Goal: Information Seeking & Learning: Compare options

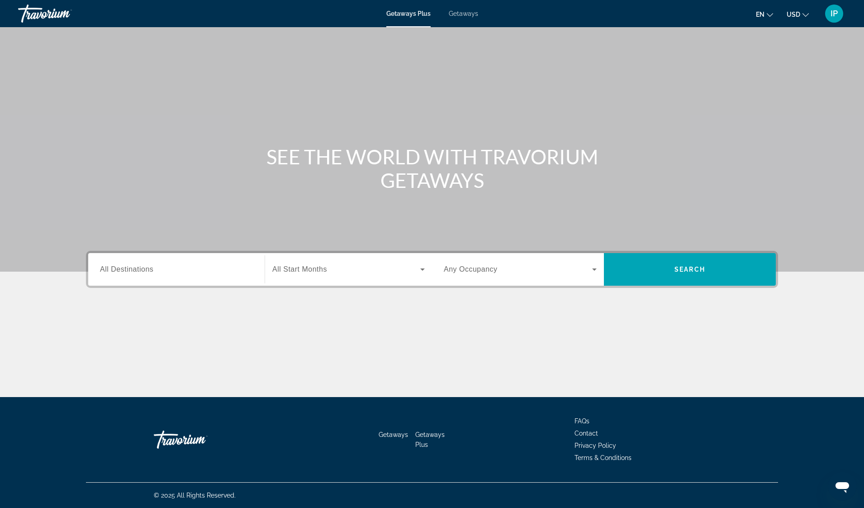
click at [102, 263] on div "Search widget" at bounding box center [176, 270] width 153 height 26
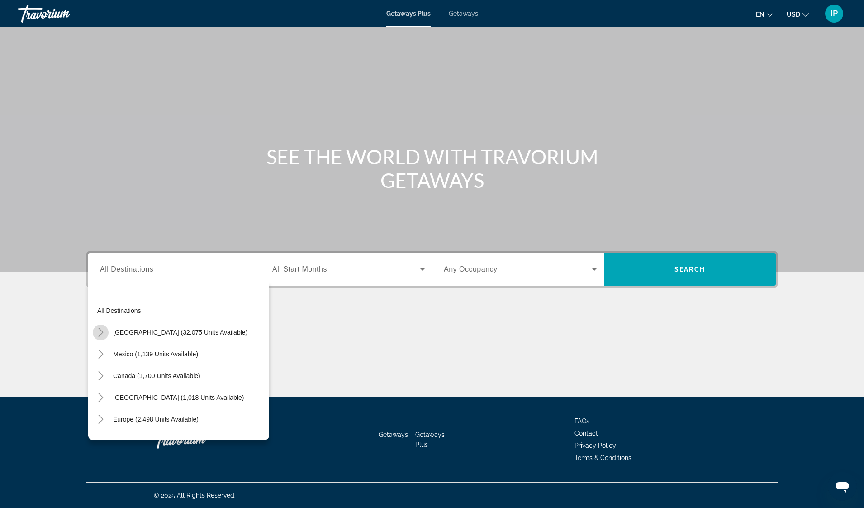
click at [100, 331] on icon "Toggle United States (32,075 units available)" at bounding box center [100, 332] width 9 height 9
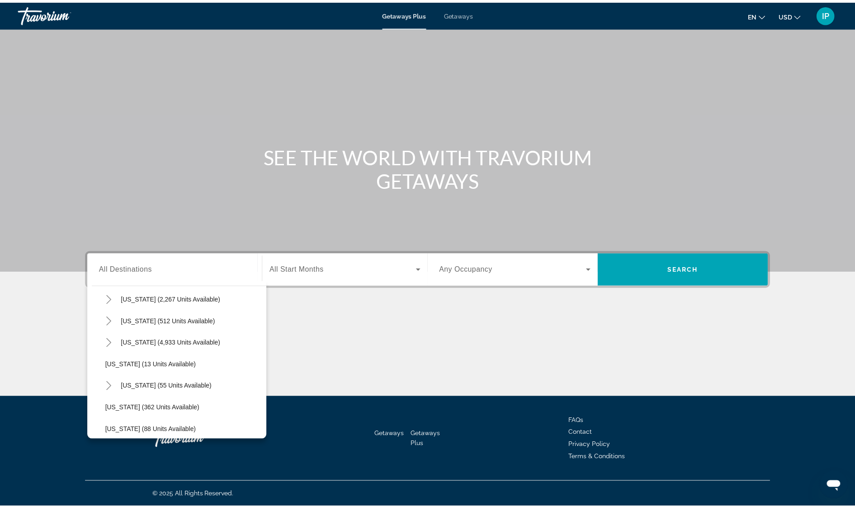
scroll to position [158, 0]
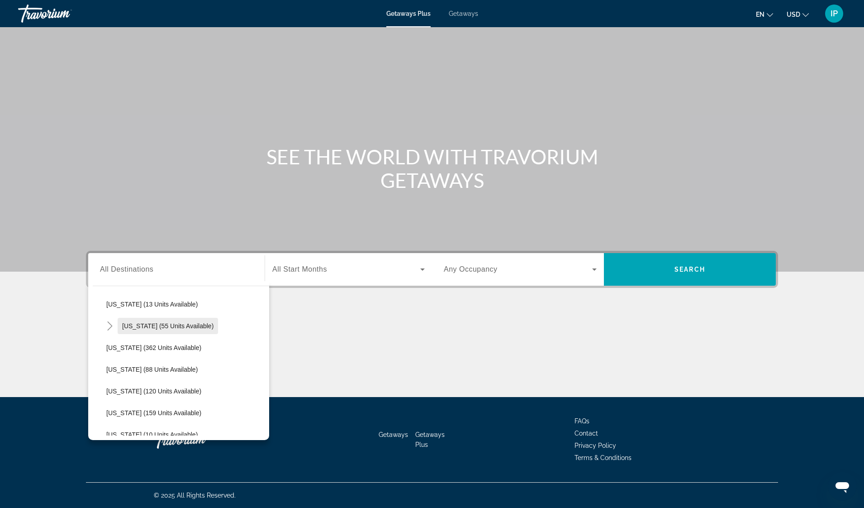
click at [122, 326] on span "Search widget" at bounding box center [168, 326] width 100 height 22
type input "**********"
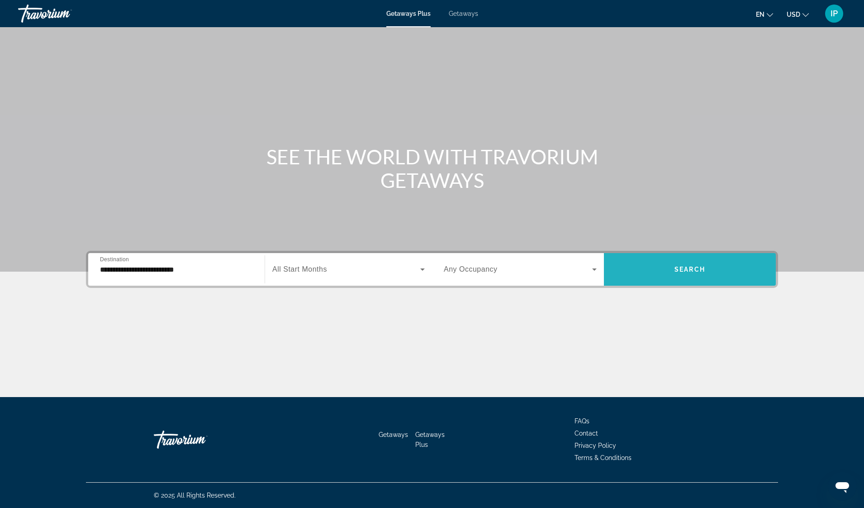
click at [670, 271] on span "Search widget" at bounding box center [690, 269] width 172 height 22
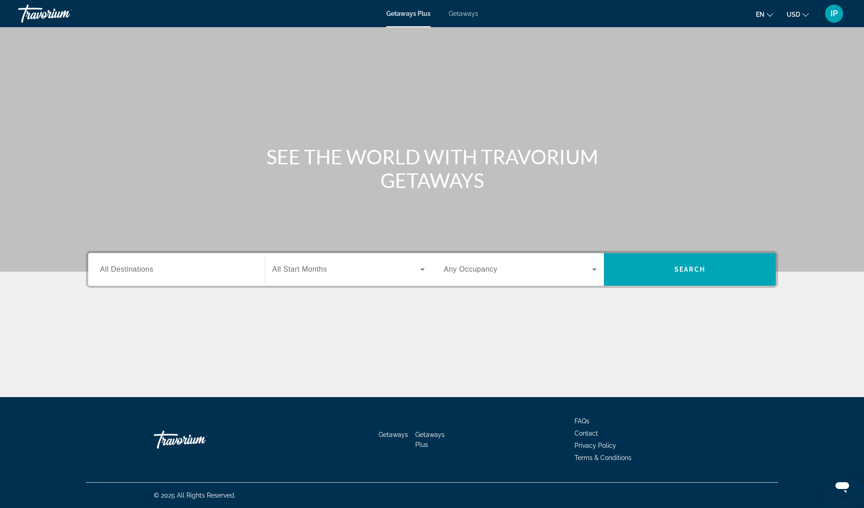
click at [114, 269] on span "All Destinations" at bounding box center [126, 269] width 53 height 8
click at [114, 269] on input "Destination All Destinations" at bounding box center [176, 269] width 153 height 11
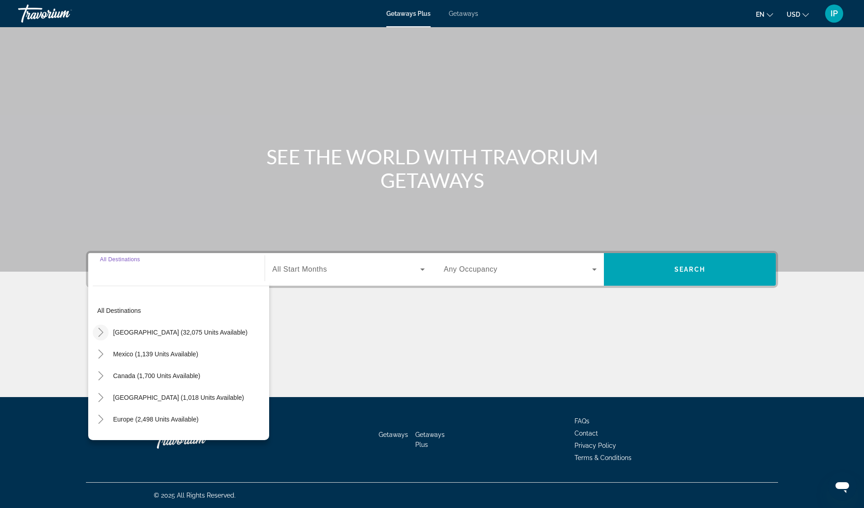
click at [102, 334] on icon "Toggle United States (32,075 units available)" at bounding box center [100, 332] width 9 height 9
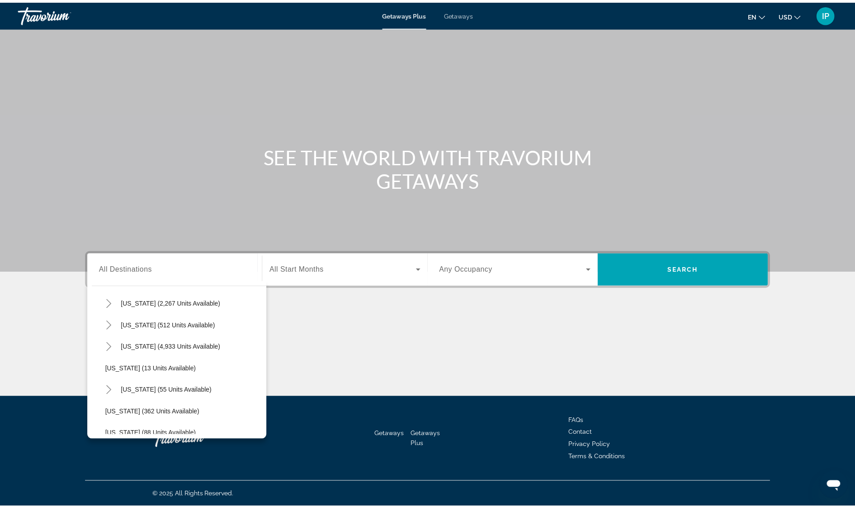
scroll to position [94, 0]
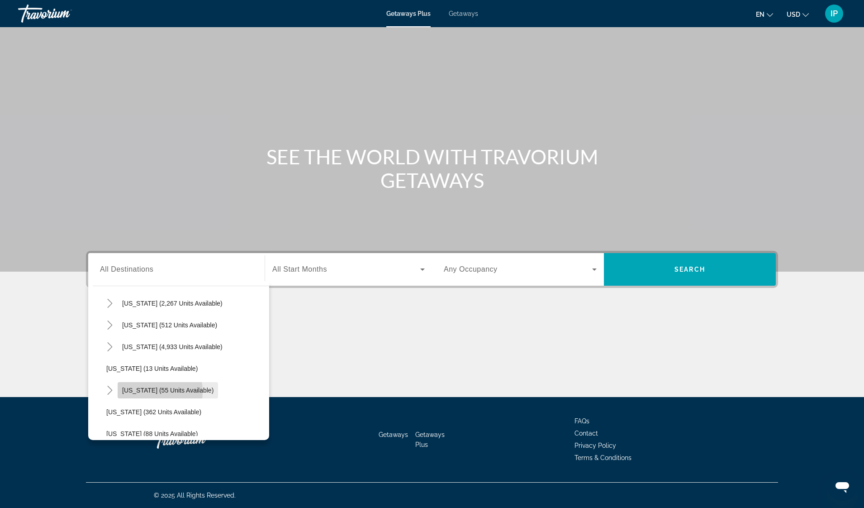
click at [142, 391] on span "[US_STATE] (55 units available)" at bounding box center [167, 389] width 91 height 7
type input "**********"
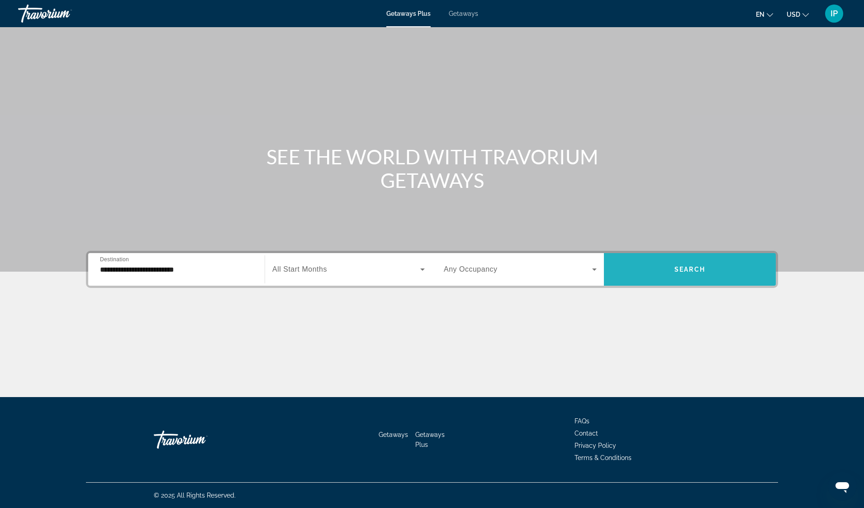
click at [684, 264] on span "Search widget" at bounding box center [690, 269] width 172 height 22
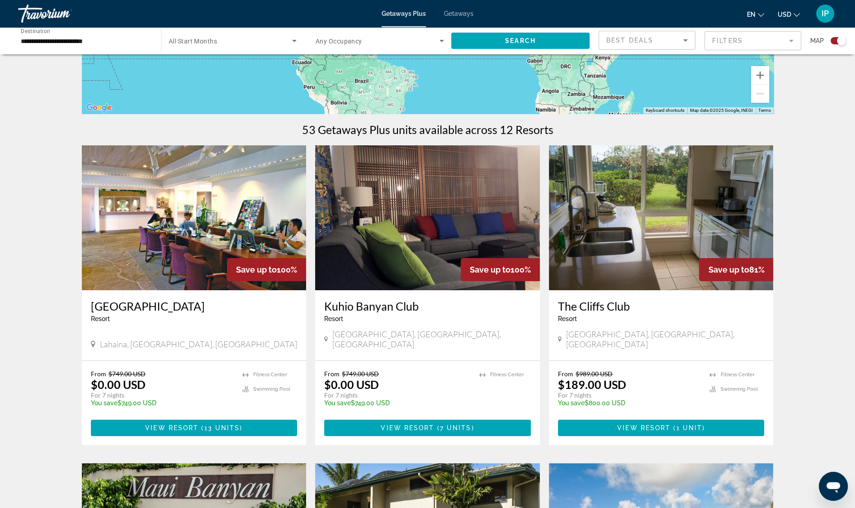
scroll to position [222, 0]
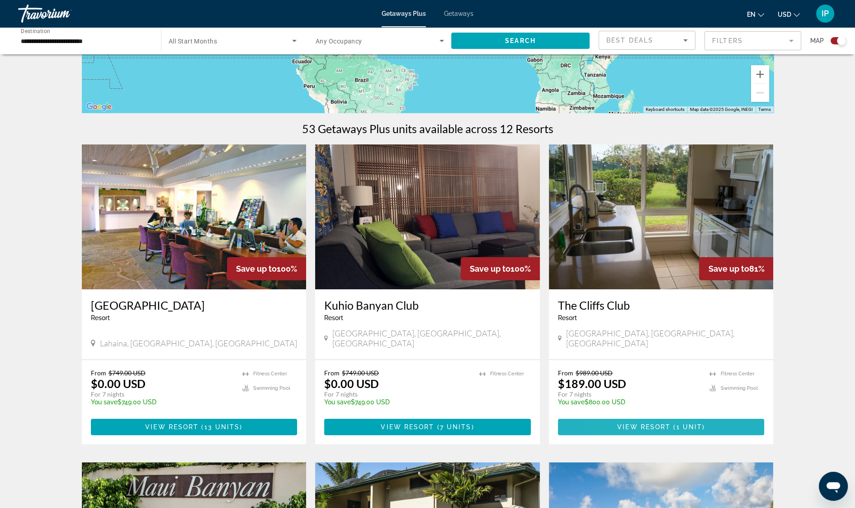
click at [618, 416] on span "Main content" at bounding box center [661, 427] width 207 height 22
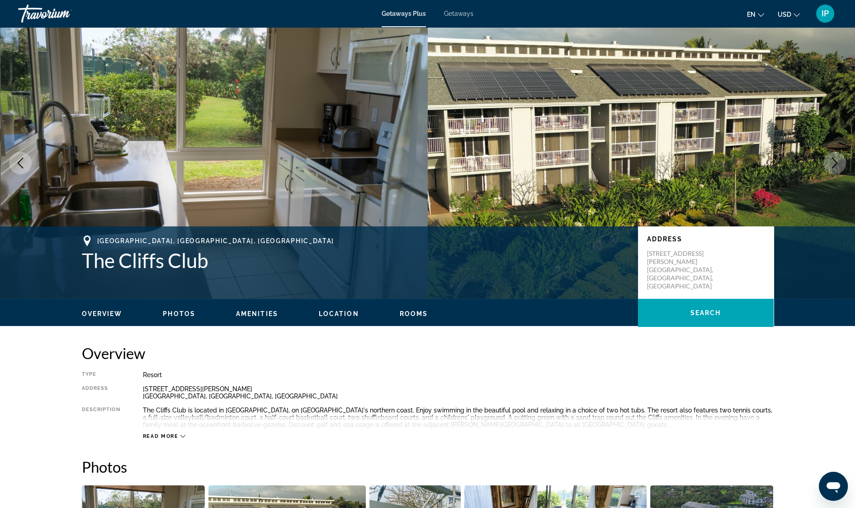
click at [840, 162] on icon "Next image" at bounding box center [835, 162] width 11 height 11
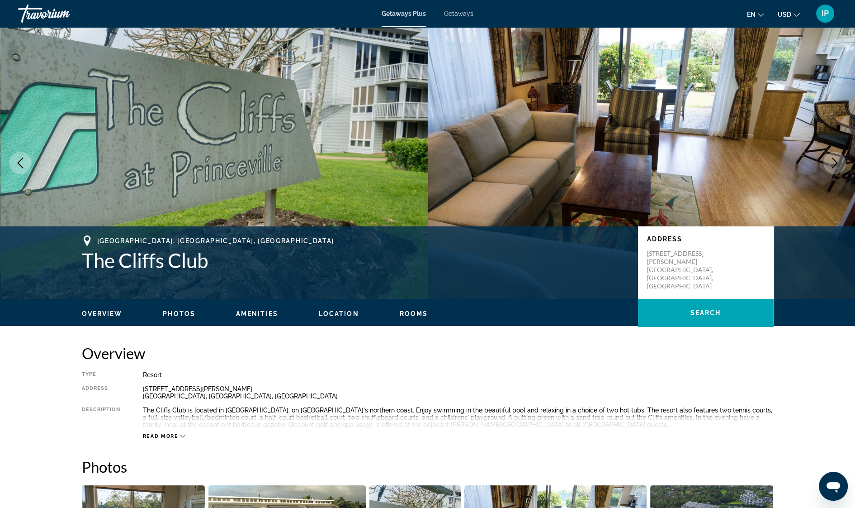
click at [840, 162] on icon "Next image" at bounding box center [835, 162] width 11 height 11
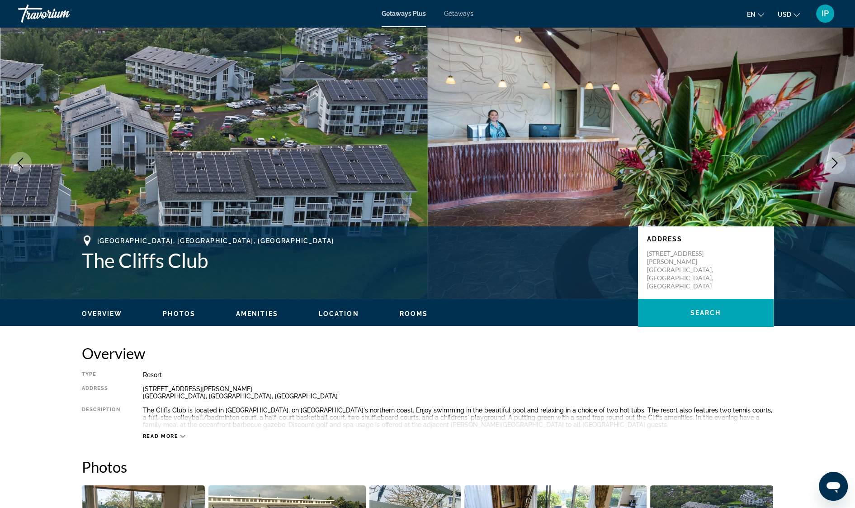
click at [840, 162] on icon "Next image" at bounding box center [835, 162] width 11 height 11
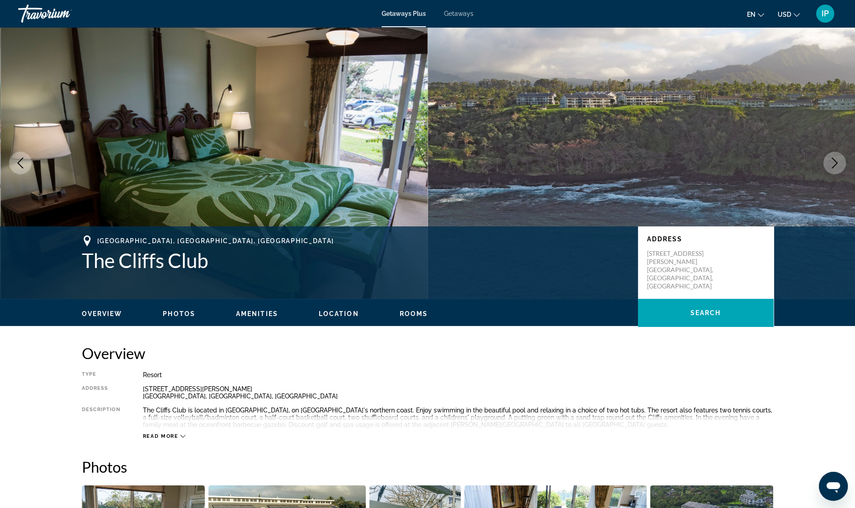
click at [844, 165] on button "Next image" at bounding box center [835, 163] width 23 height 23
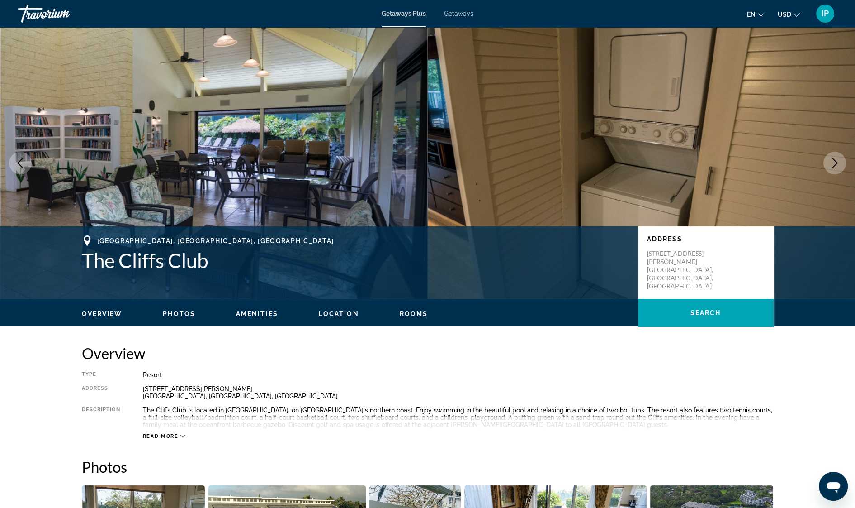
click at [844, 165] on button "Next image" at bounding box center [835, 163] width 23 height 23
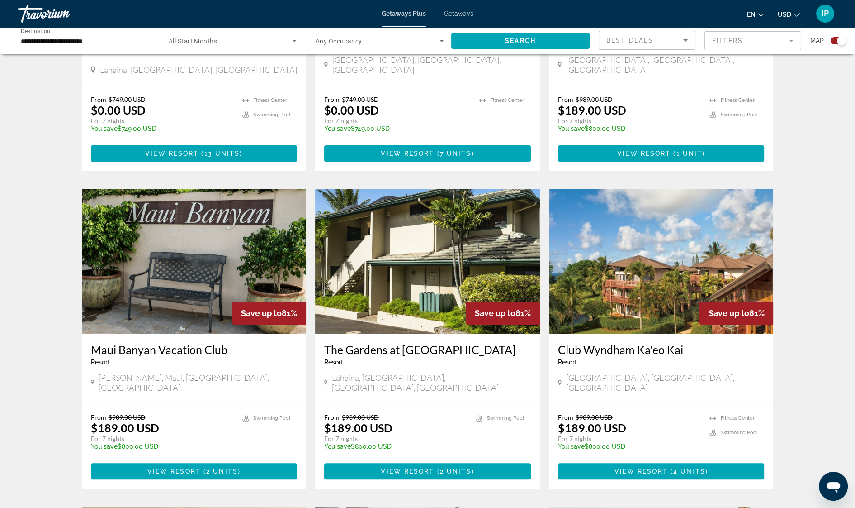
scroll to position [556, 0]
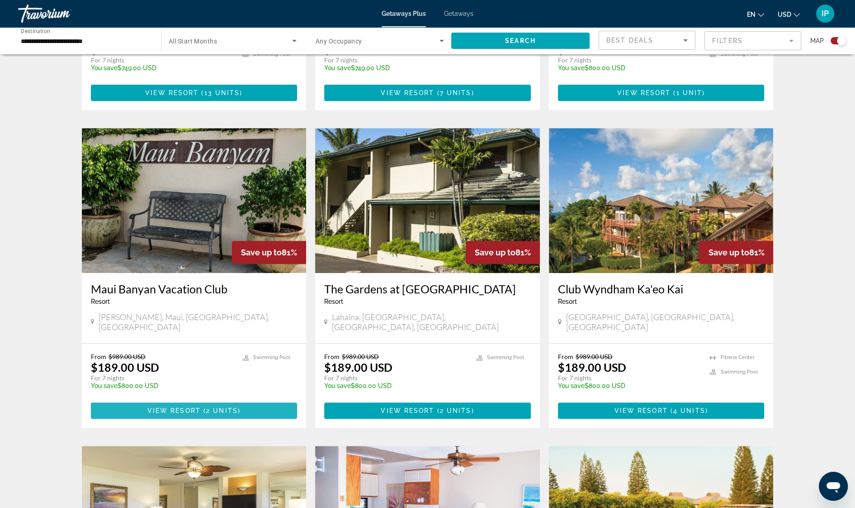
click at [224, 407] on span "2 units" at bounding box center [222, 410] width 32 height 7
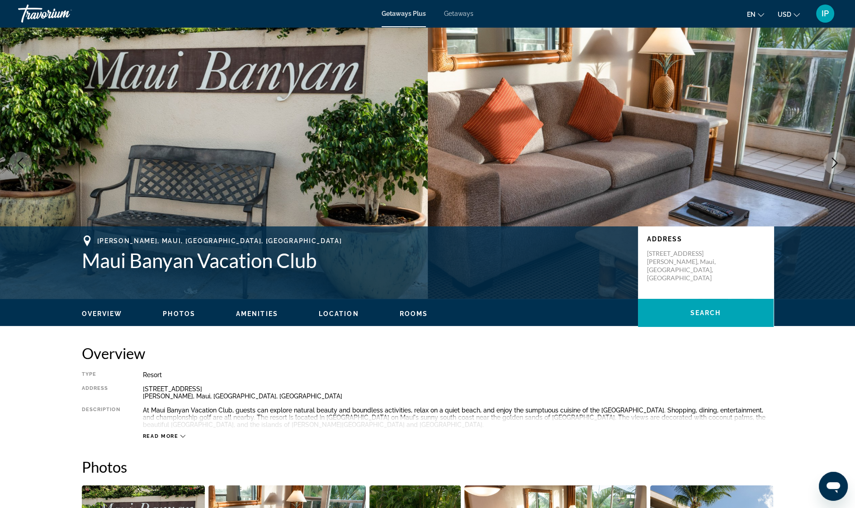
click at [832, 160] on icon "Next image" at bounding box center [835, 162] width 11 height 11
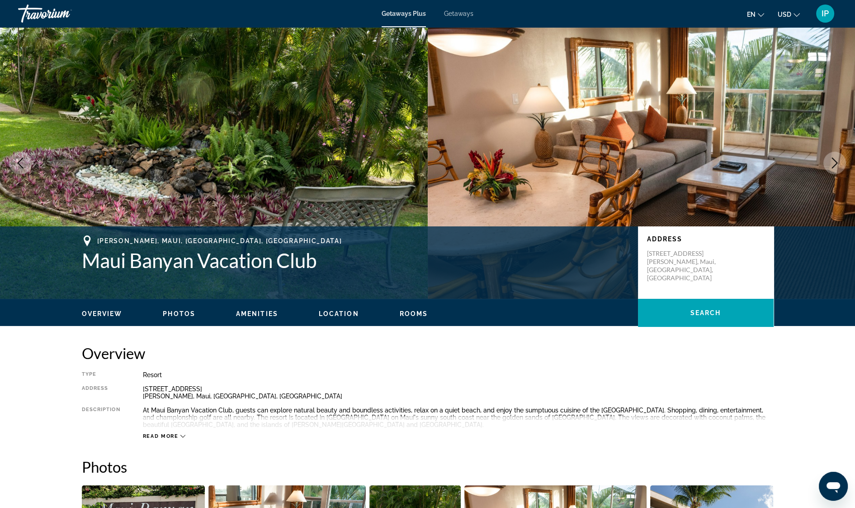
click at [832, 160] on icon "Next image" at bounding box center [835, 162] width 11 height 11
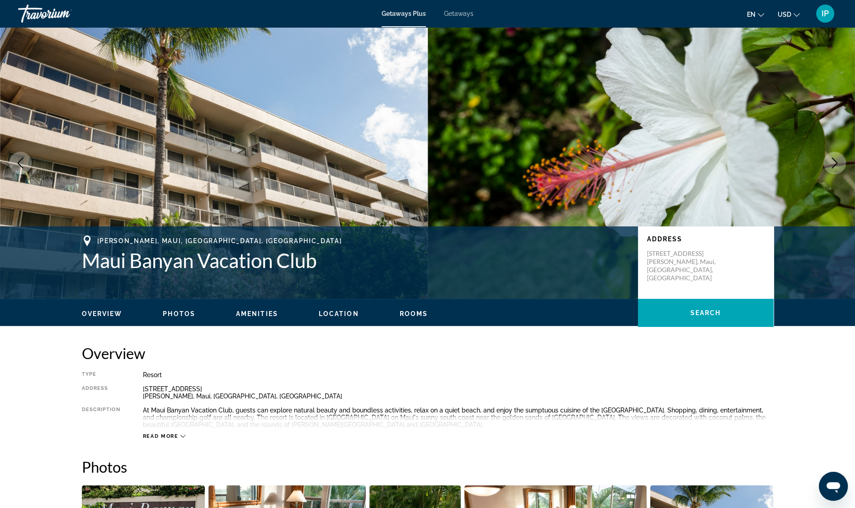
click at [831, 159] on icon "Next image" at bounding box center [835, 162] width 11 height 11
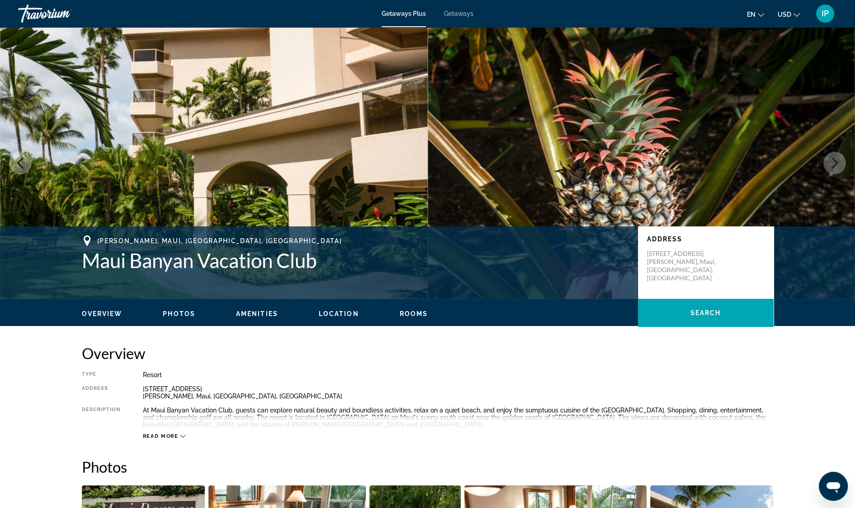
click at [835, 160] on icon "Next image" at bounding box center [835, 162] width 11 height 11
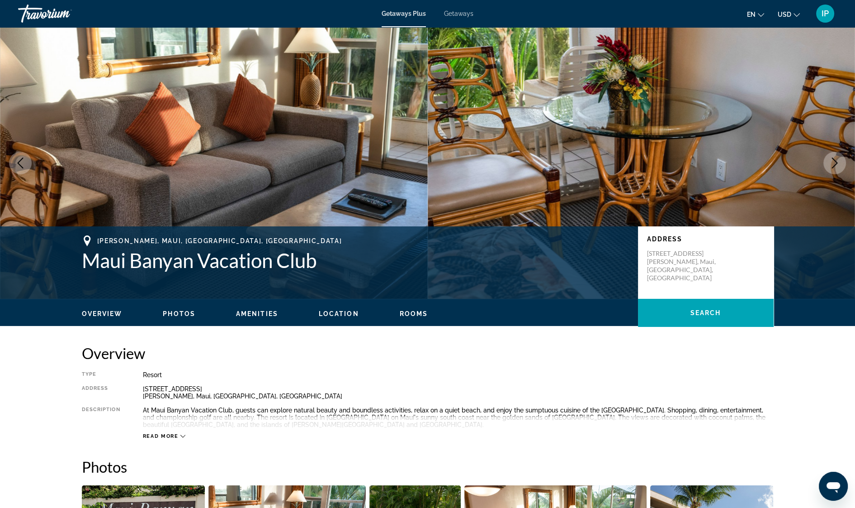
click at [835, 160] on icon "Next image" at bounding box center [835, 162] width 11 height 11
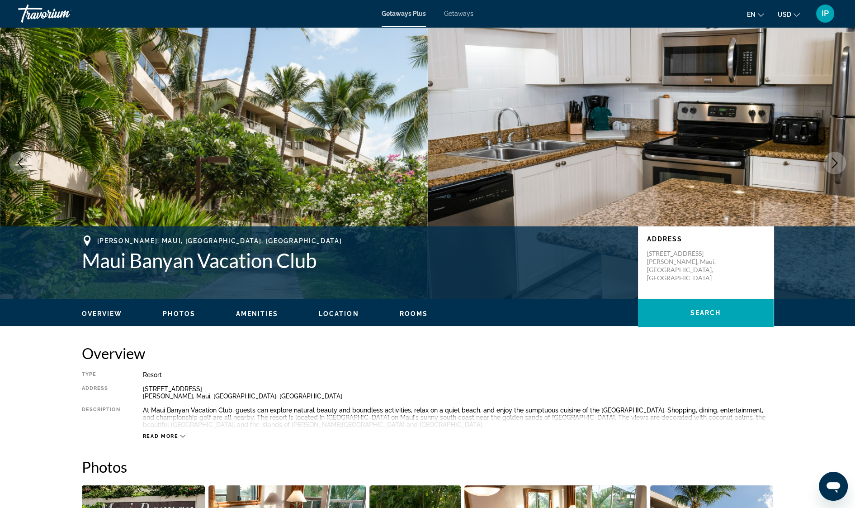
click at [837, 165] on icon "Next image" at bounding box center [835, 162] width 11 height 11
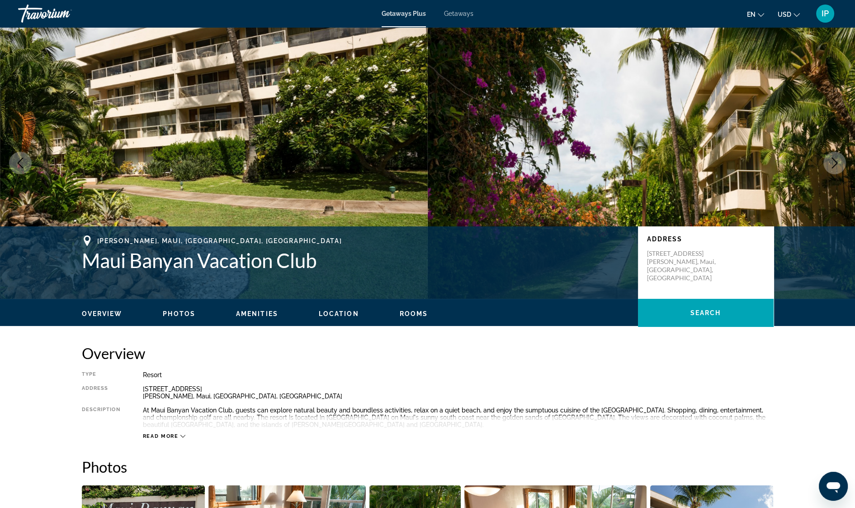
click at [831, 158] on icon "Next image" at bounding box center [835, 162] width 11 height 11
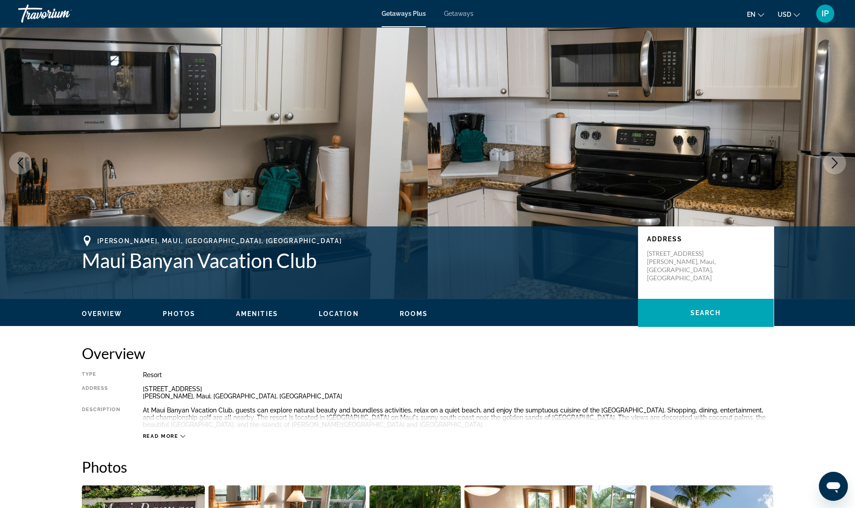
click at [19, 173] on button "Previous image" at bounding box center [20, 163] width 23 height 23
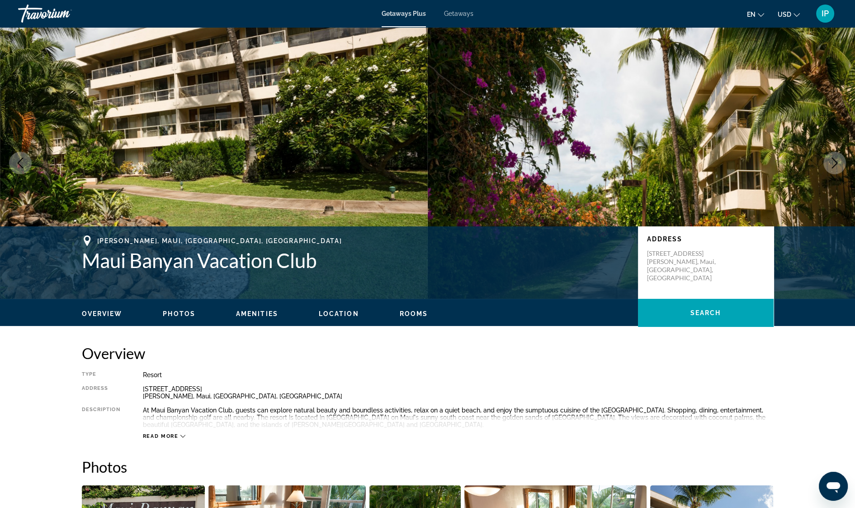
click at [841, 164] on button "Next image" at bounding box center [835, 163] width 23 height 23
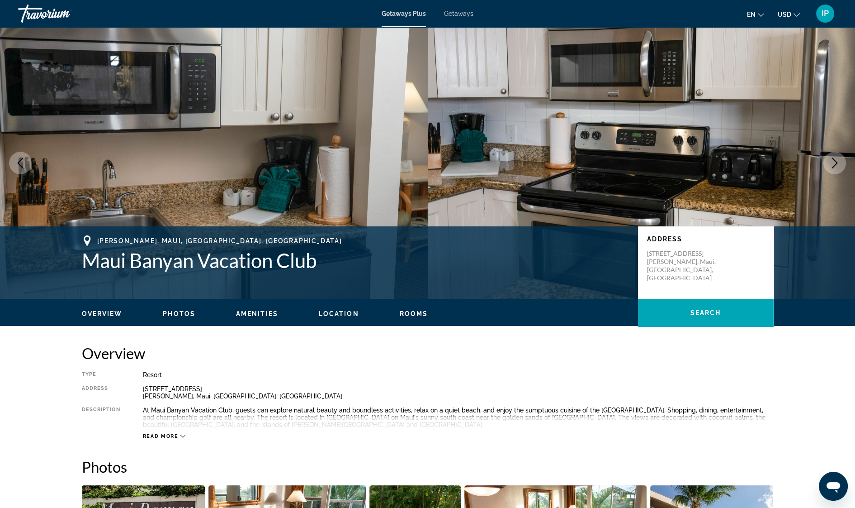
click at [841, 166] on button "Next image" at bounding box center [835, 163] width 23 height 23
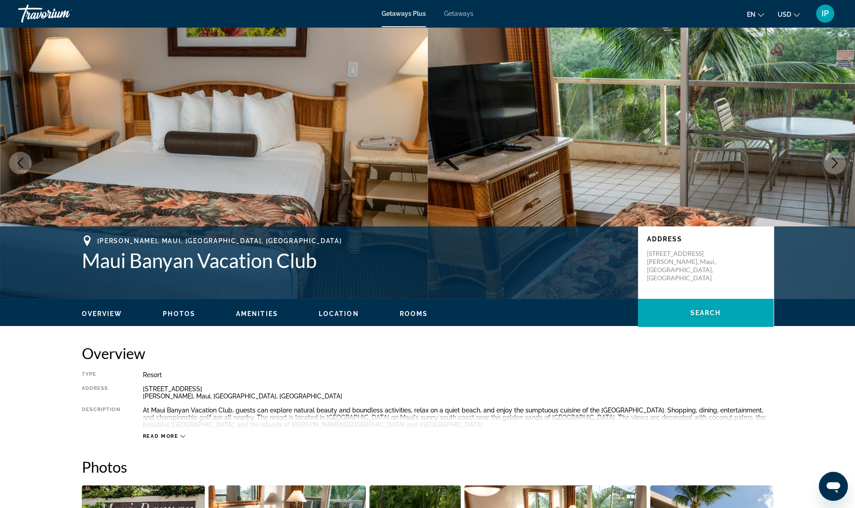
click at [841, 166] on button "Next image" at bounding box center [835, 163] width 23 height 23
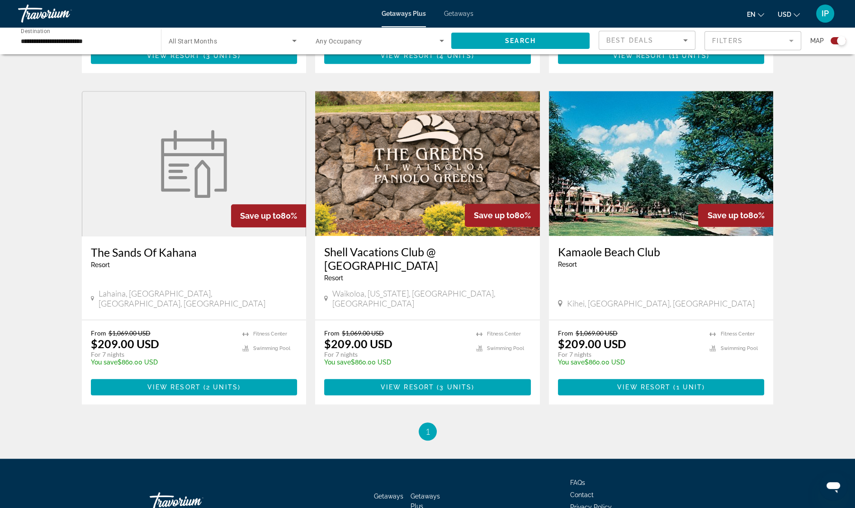
scroll to position [1232, 0]
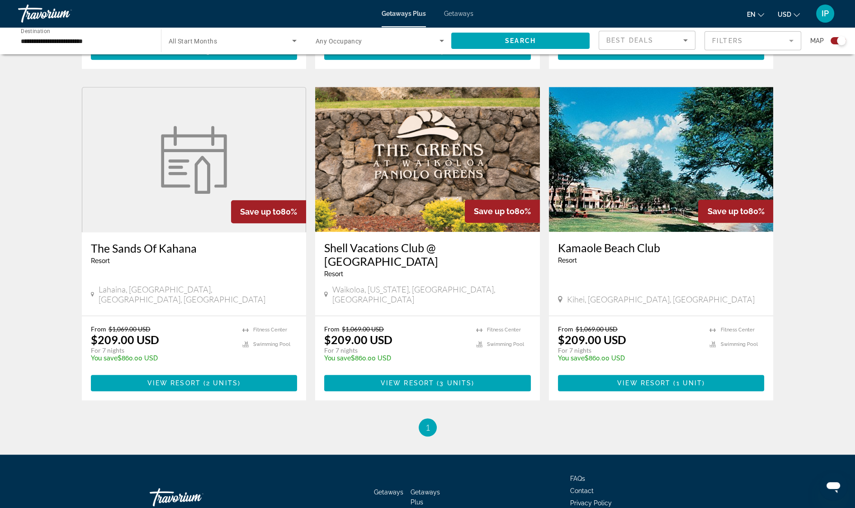
click at [459, 14] on span "Getaways" at bounding box center [458, 13] width 29 height 7
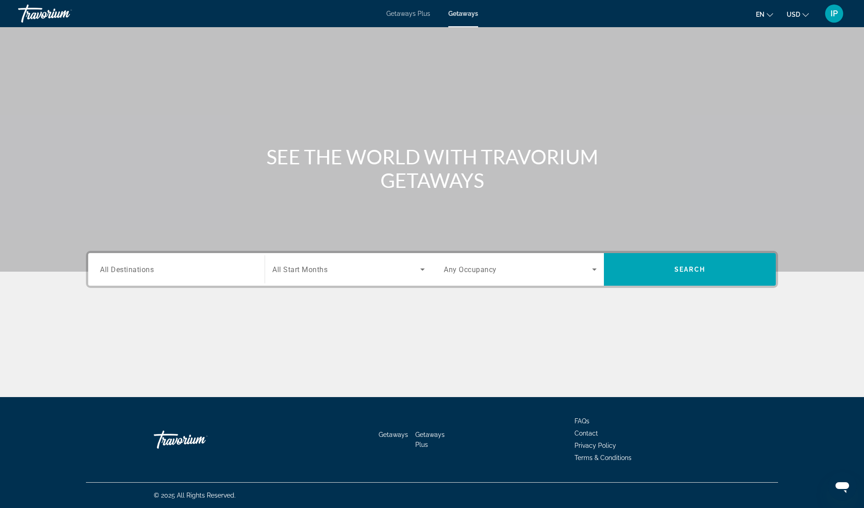
click at [124, 268] on span "All Destinations" at bounding box center [127, 269] width 54 height 9
click at [124, 268] on input "Destination All Destinations" at bounding box center [176, 269] width 153 height 11
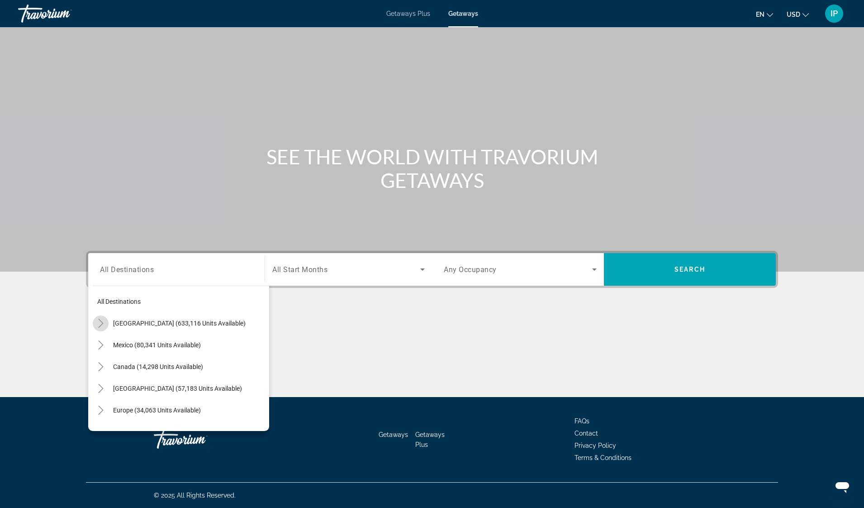
click at [104, 324] on icon "Toggle United States (633,116 units available)" at bounding box center [100, 322] width 9 height 9
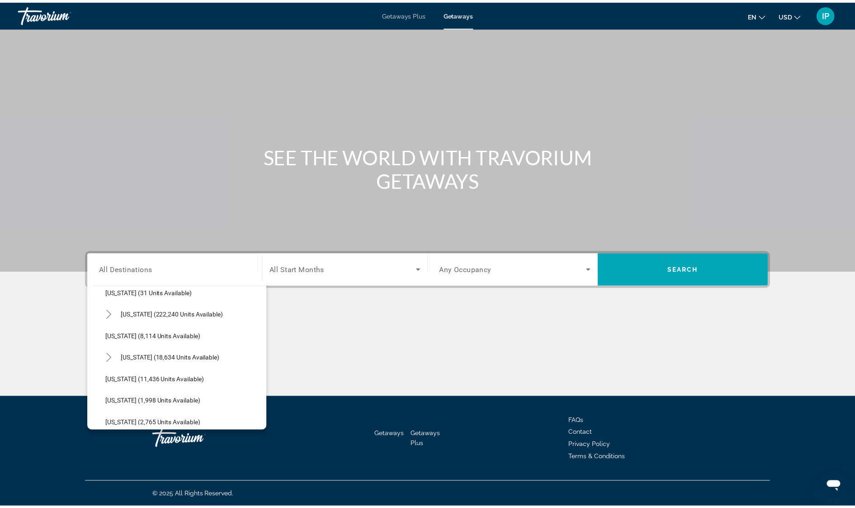
scroll to position [162, 0]
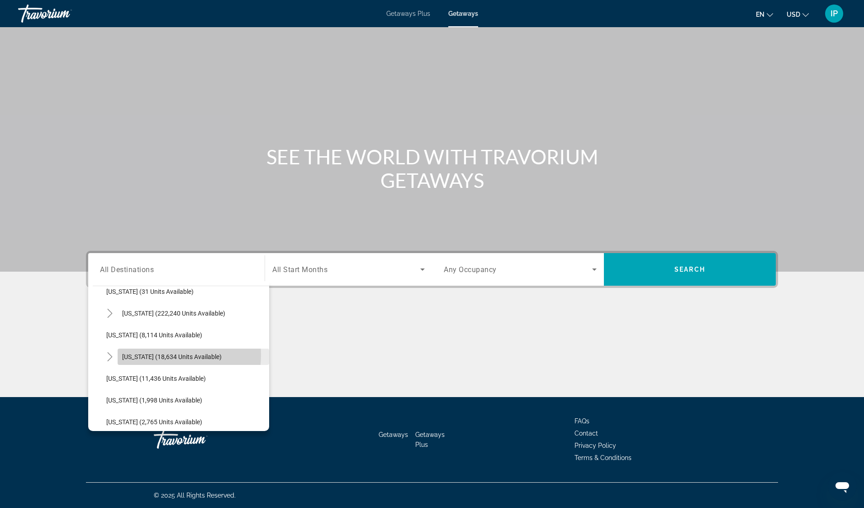
click at [153, 354] on span "Hawaii (18,634 units available)" at bounding box center [172, 356] width 100 height 7
type input "**********"
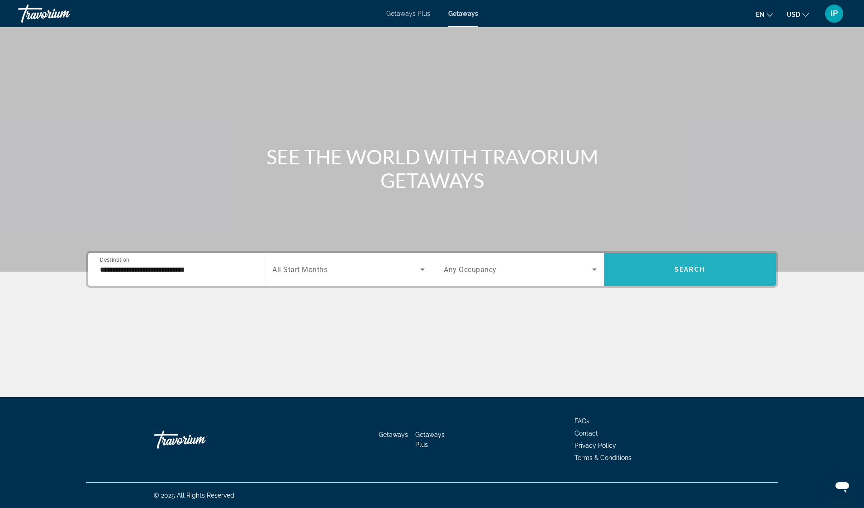
click at [676, 267] on span "Search" at bounding box center [690, 269] width 31 height 7
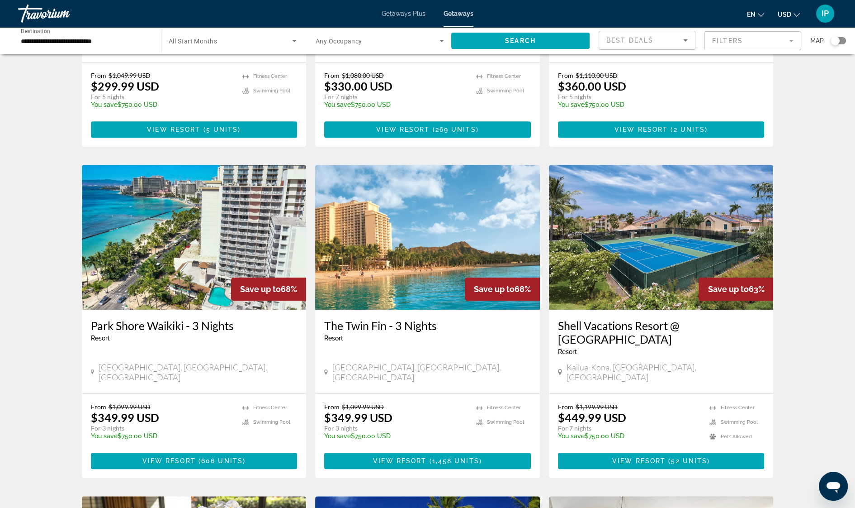
scroll to position [603, 0]
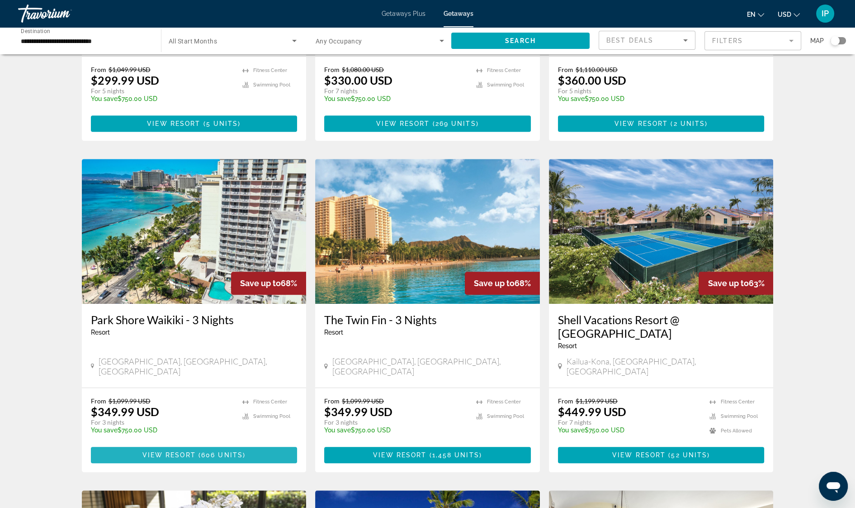
click at [260, 444] on span "Main content" at bounding box center [194, 455] width 207 height 22
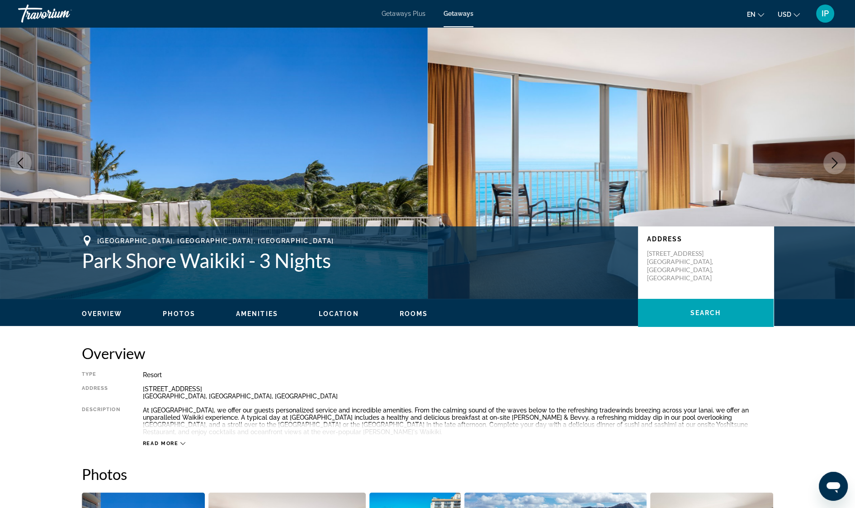
click at [834, 161] on icon "Next image" at bounding box center [835, 162] width 11 height 11
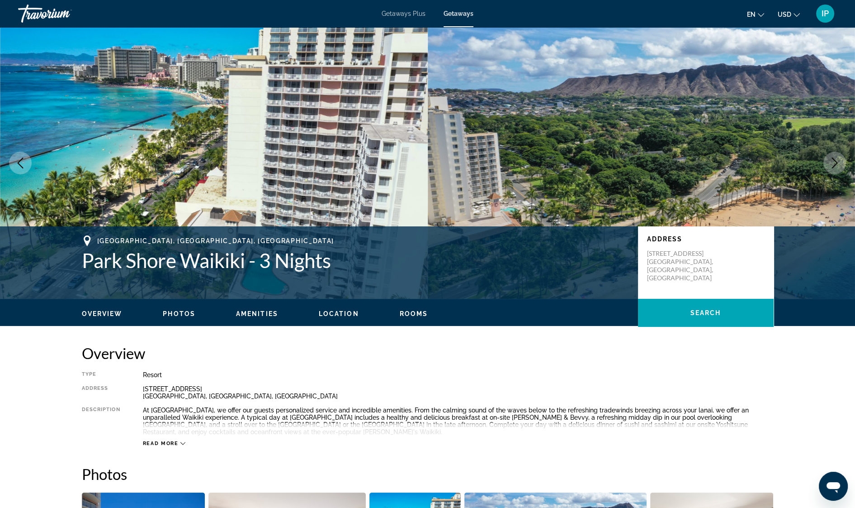
click at [834, 161] on icon "Next image" at bounding box center [835, 162] width 11 height 11
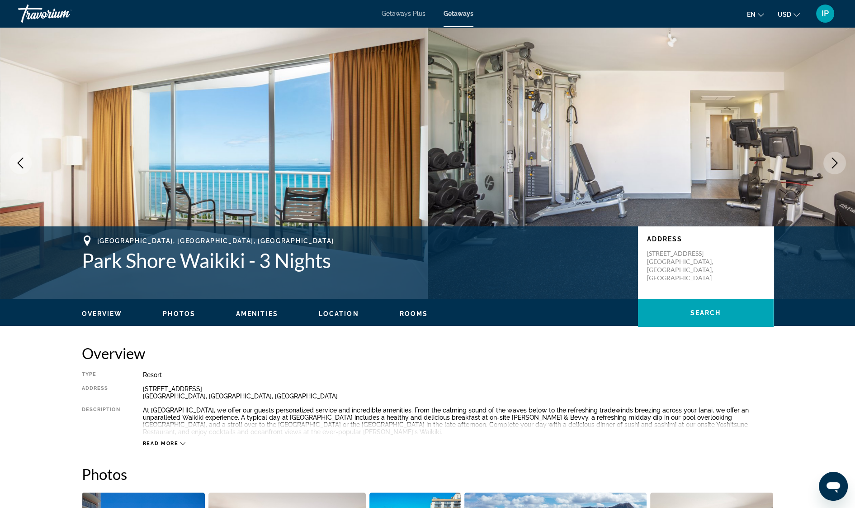
click at [836, 165] on icon "Next image" at bounding box center [835, 162] width 11 height 11
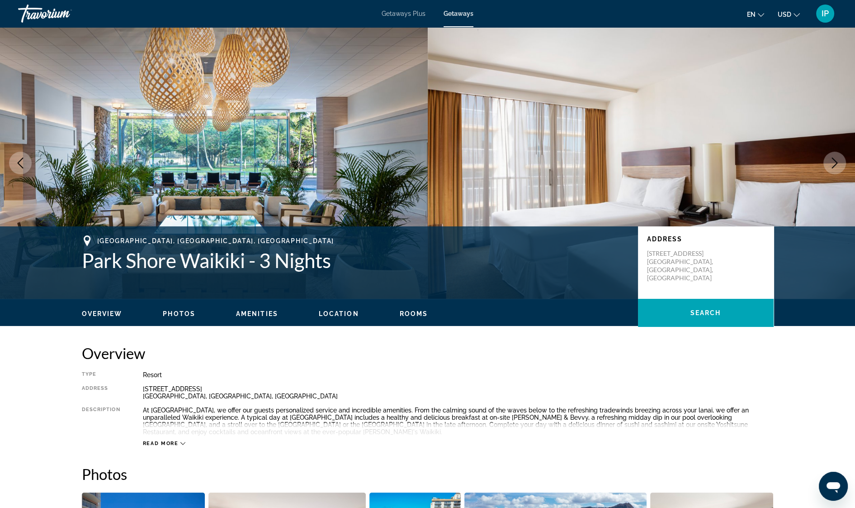
click at [836, 165] on icon "Next image" at bounding box center [835, 162] width 11 height 11
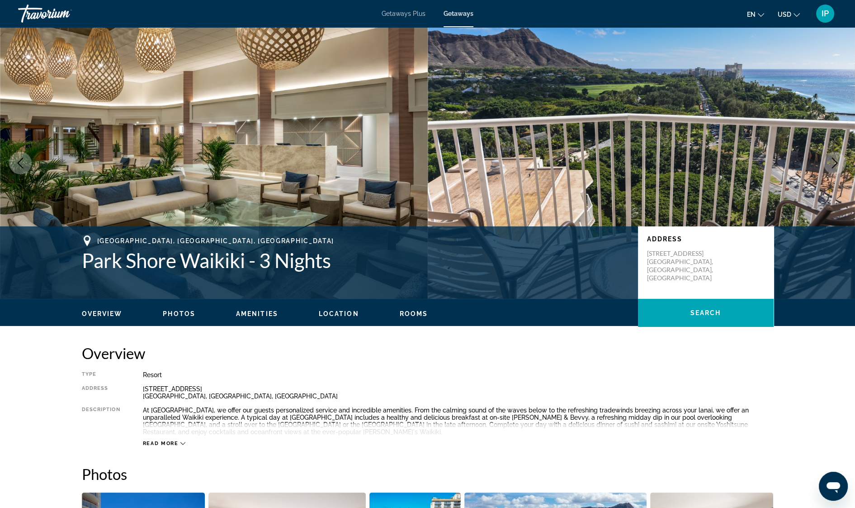
click at [839, 169] on button "Next image" at bounding box center [835, 163] width 23 height 23
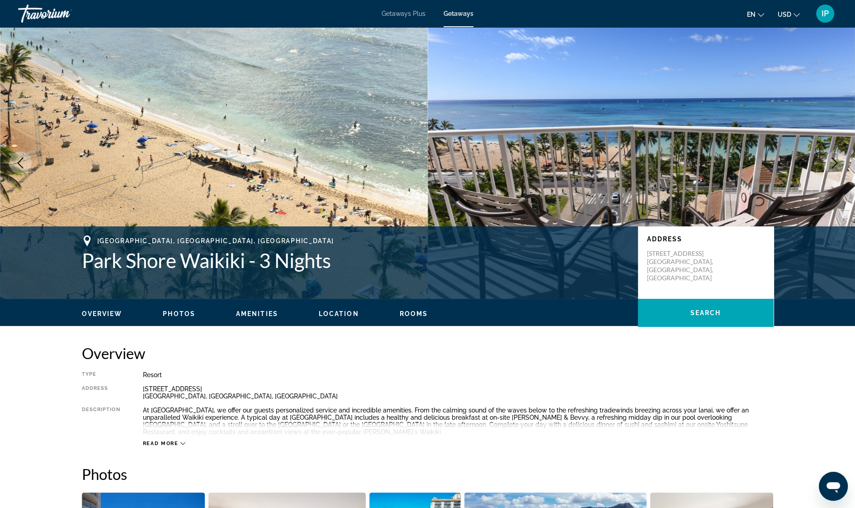
click at [833, 161] on icon "Next image" at bounding box center [835, 162] width 11 height 11
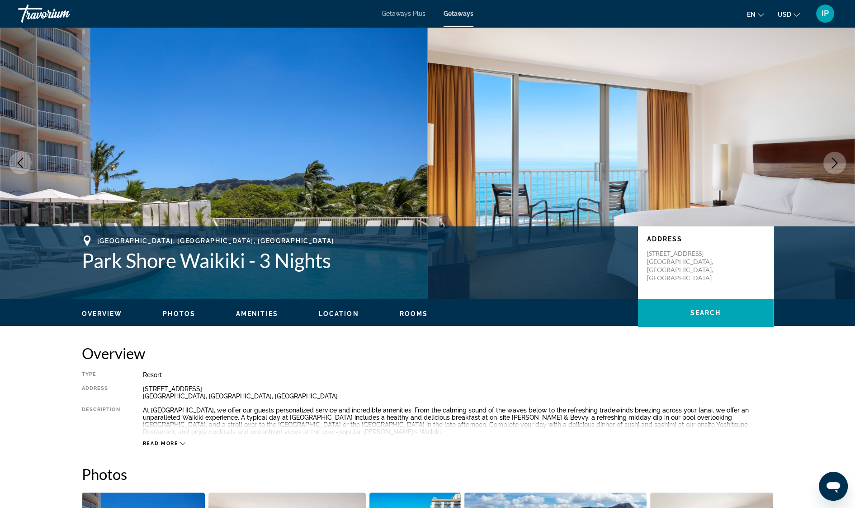
click at [833, 161] on icon "Next image" at bounding box center [835, 162] width 11 height 11
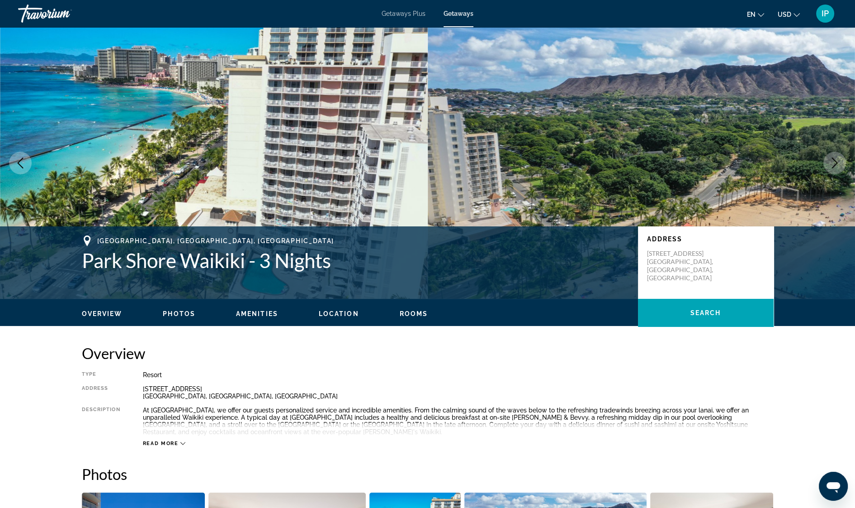
click at [836, 166] on icon "Next image" at bounding box center [835, 162] width 11 height 11
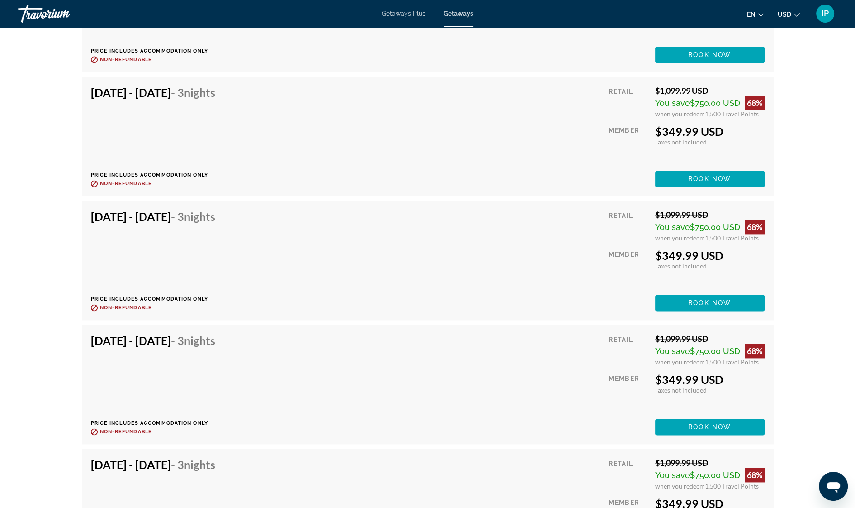
scroll to position [1749, 0]
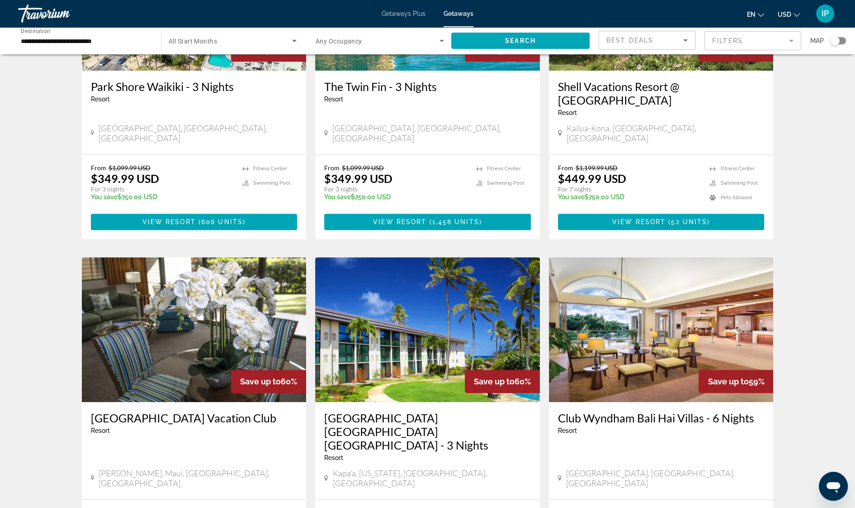
scroll to position [855, 0]
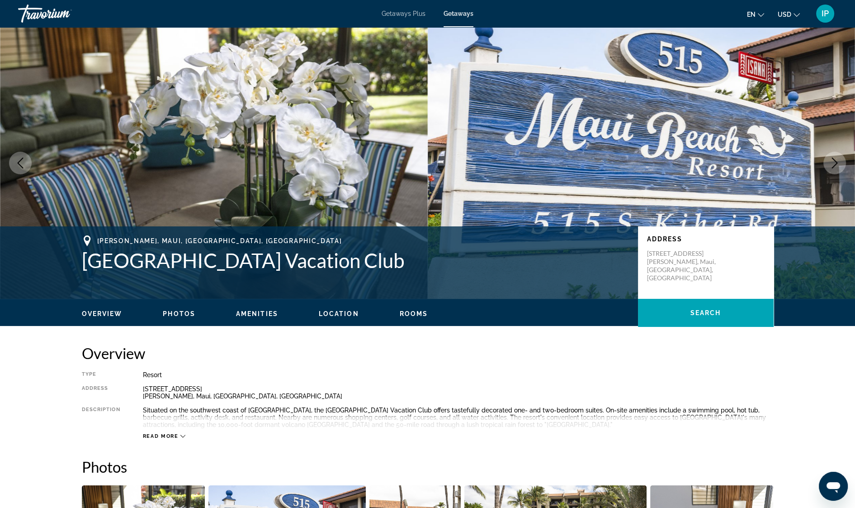
click at [835, 162] on icon "Next image" at bounding box center [835, 162] width 11 height 11
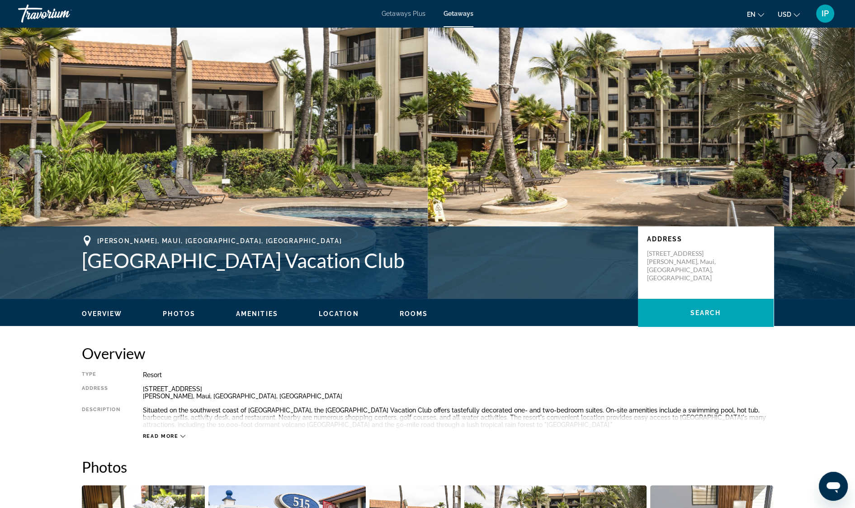
click at [835, 162] on icon "Next image" at bounding box center [835, 162] width 11 height 11
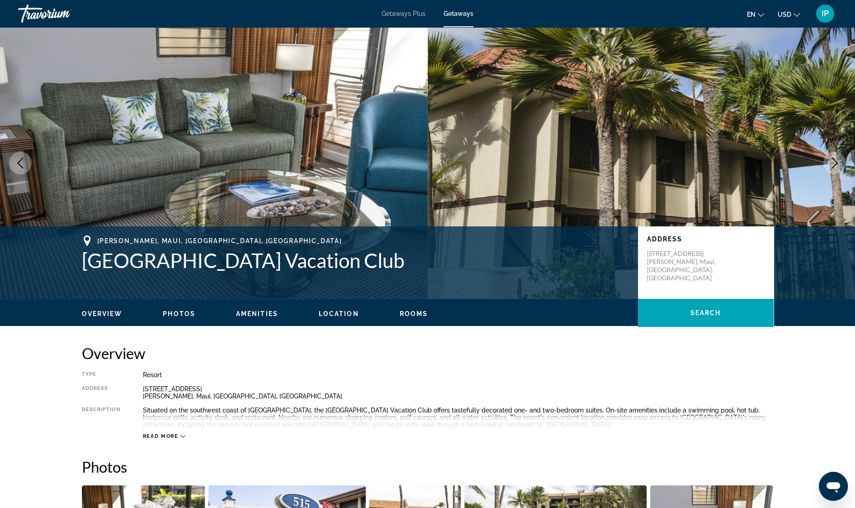
click at [835, 162] on icon "Next image" at bounding box center [835, 162] width 11 height 11
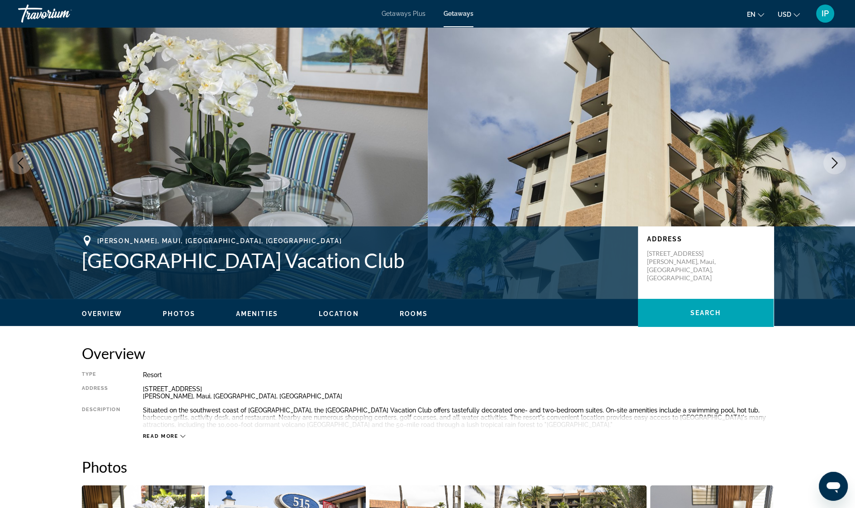
click at [835, 162] on icon "Next image" at bounding box center [835, 162] width 11 height 11
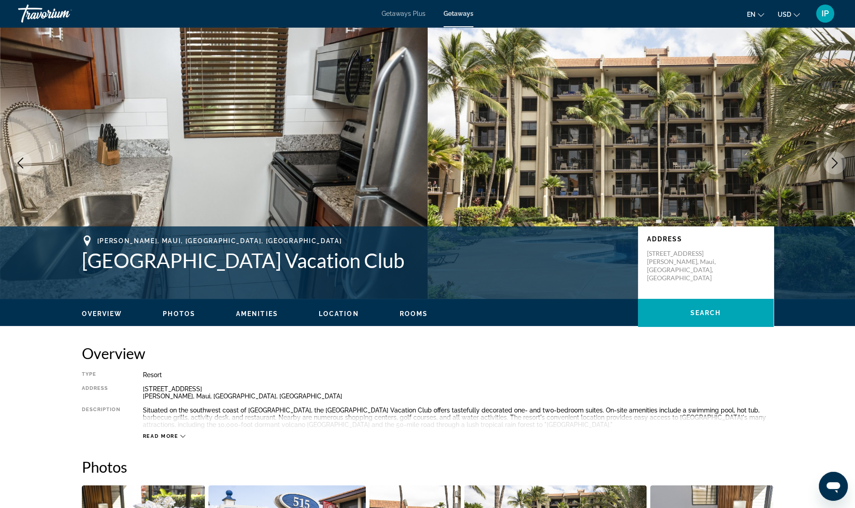
click at [837, 165] on icon "Next image" at bounding box center [835, 162] width 11 height 11
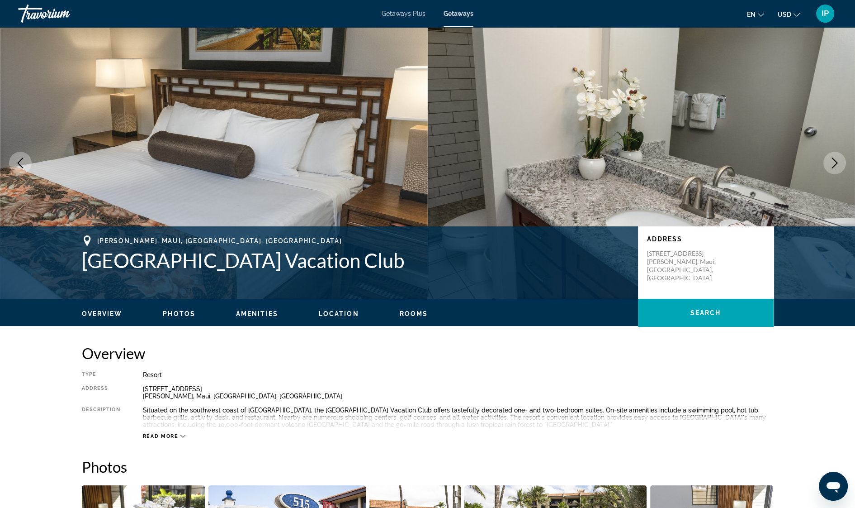
click at [838, 167] on icon "Next image" at bounding box center [835, 162] width 11 height 11
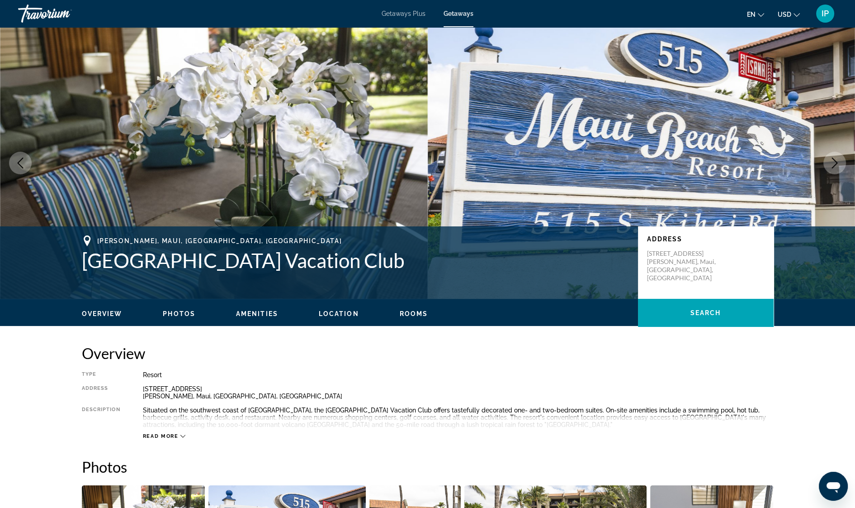
click at [835, 162] on icon "Next image" at bounding box center [835, 162] width 11 height 11
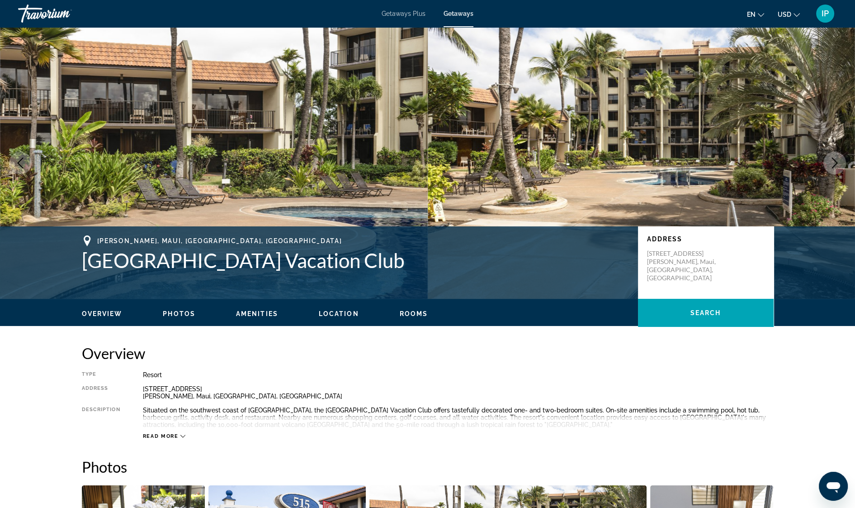
click at [837, 165] on icon "Next image" at bounding box center [835, 162] width 11 height 11
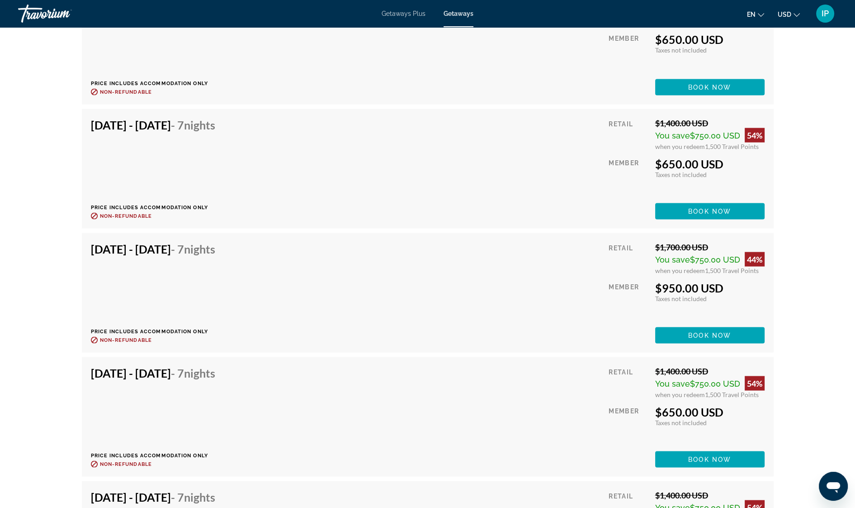
scroll to position [2508, 0]
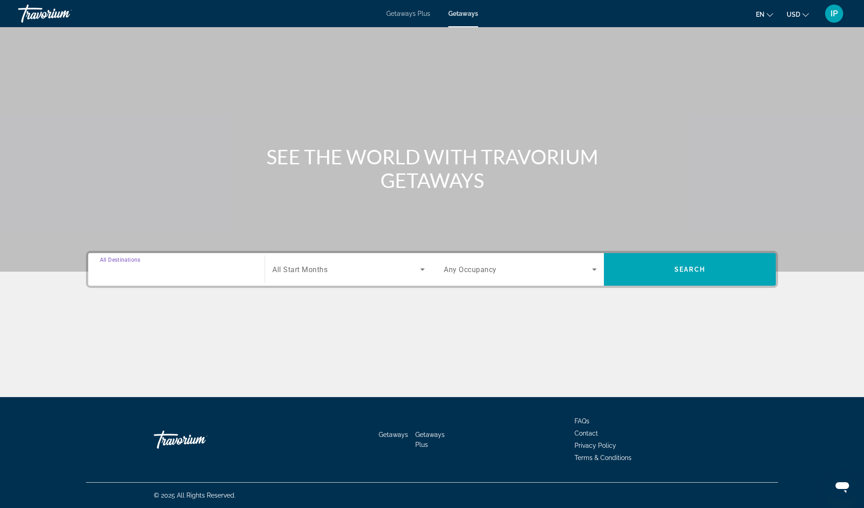
click at [120, 274] on input "Destination All Destinations" at bounding box center [176, 269] width 153 height 11
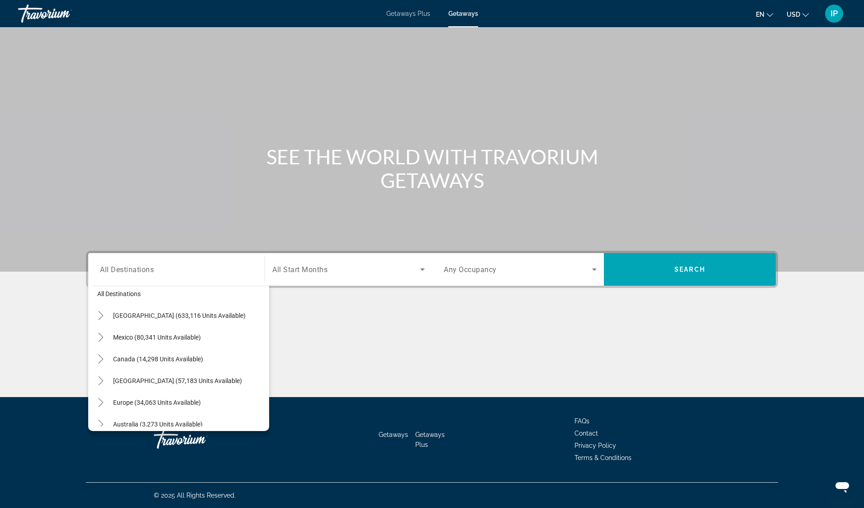
scroll to position [7, 0]
click at [101, 314] on icon "Toggle United States (633,116 units available)" at bounding box center [100, 315] width 5 height 9
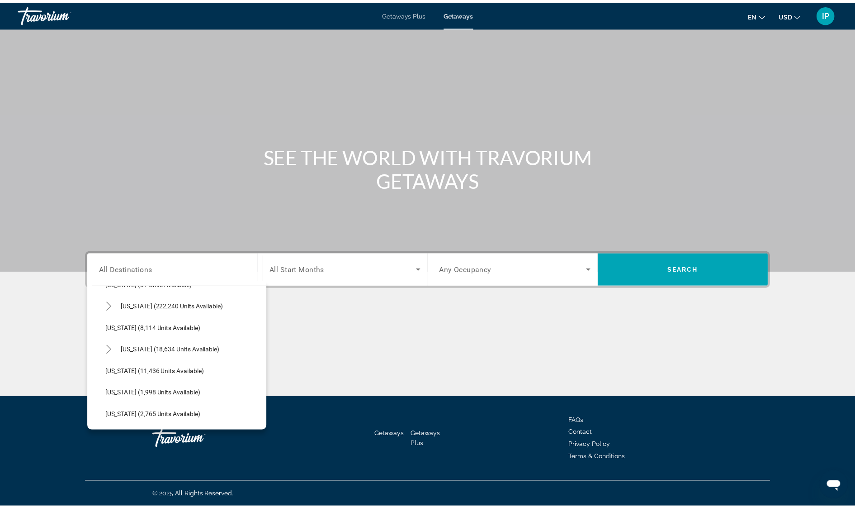
scroll to position [185, 0]
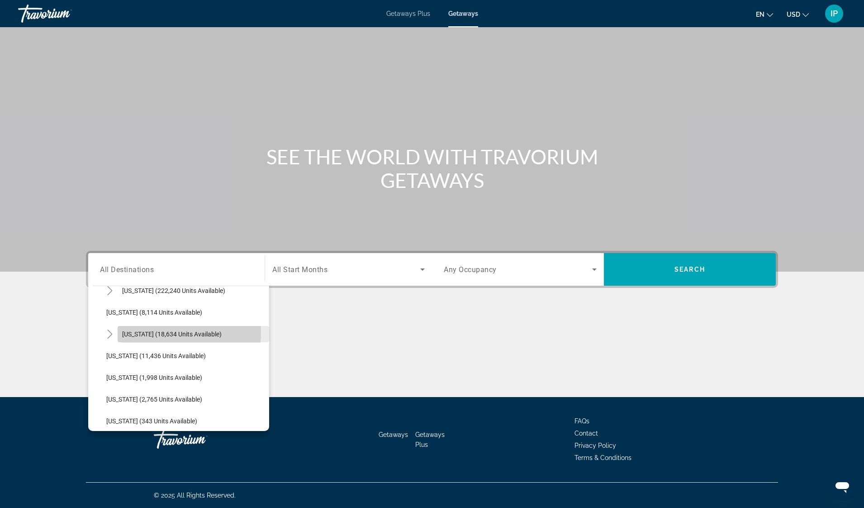
click at [133, 331] on span "Hawaii (18,634 units available)" at bounding box center [172, 333] width 100 height 7
type input "**********"
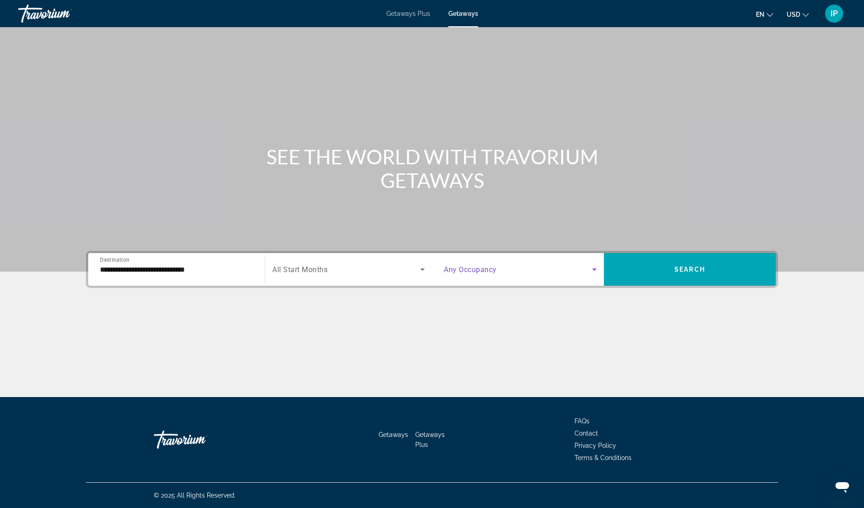
click at [597, 270] on icon "Search widget" at bounding box center [594, 269] width 11 height 11
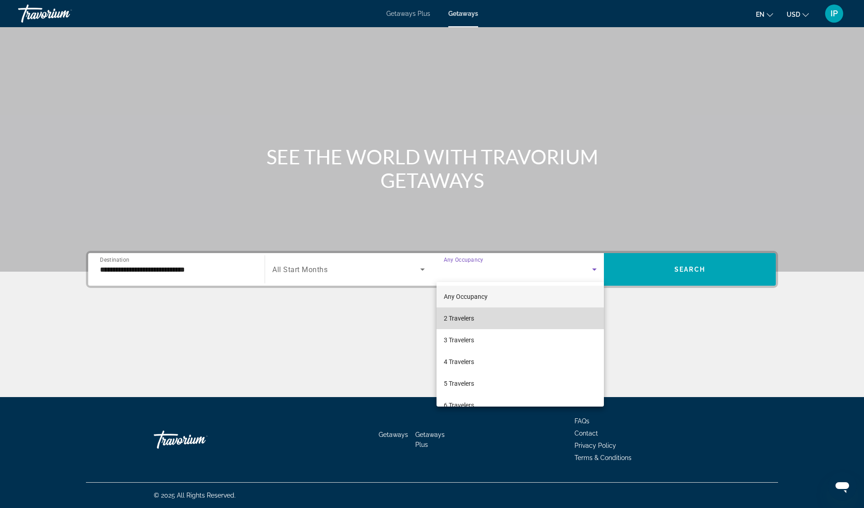
click at [579, 313] on mat-option "2 Travelers" at bounding box center [520, 318] width 167 height 22
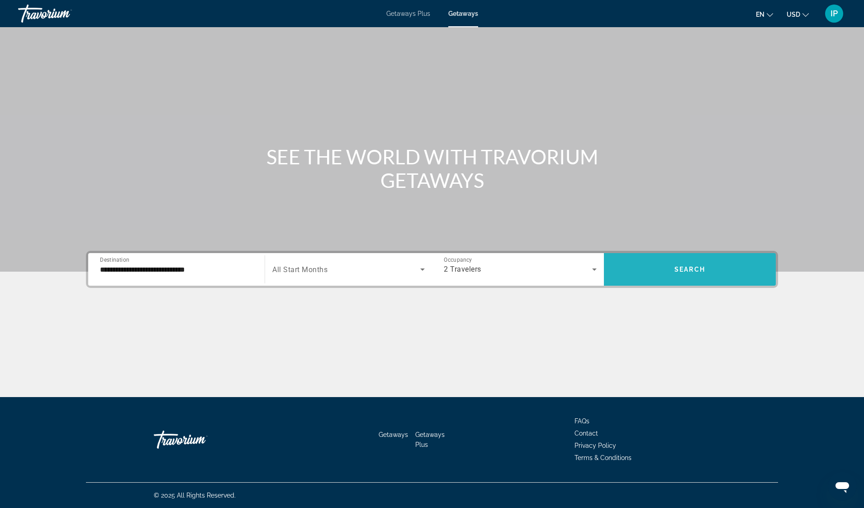
click at [698, 265] on span "Search widget" at bounding box center [690, 269] width 172 height 22
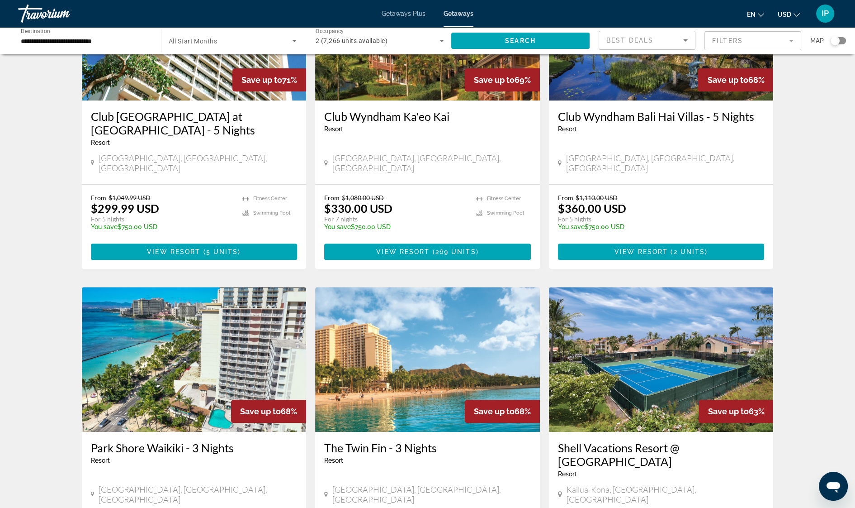
scroll to position [539, 0]
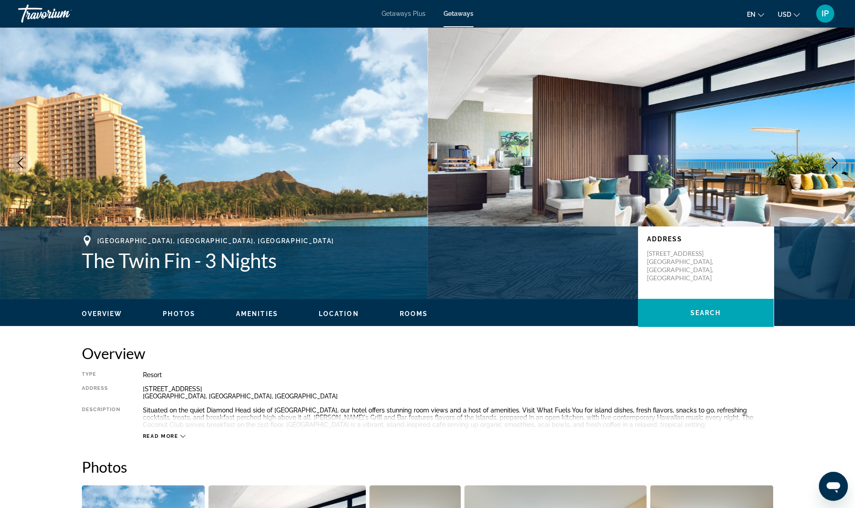
click at [834, 164] on icon "Next image" at bounding box center [835, 162] width 11 height 11
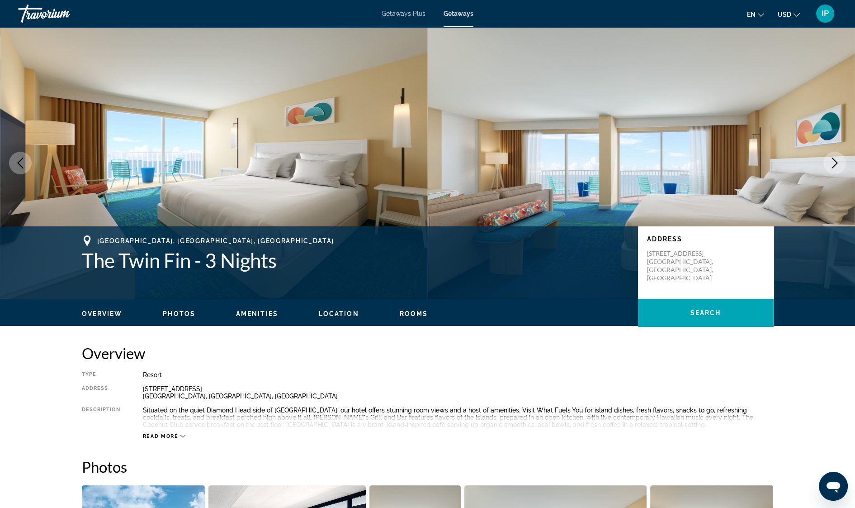
click at [834, 167] on icon "Next image" at bounding box center [835, 162] width 11 height 11
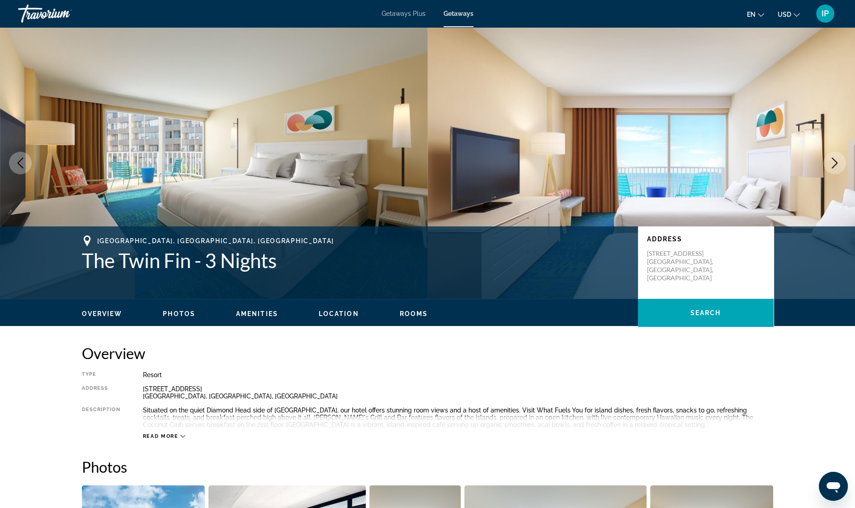
click at [835, 165] on icon "Next image" at bounding box center [835, 162] width 6 height 11
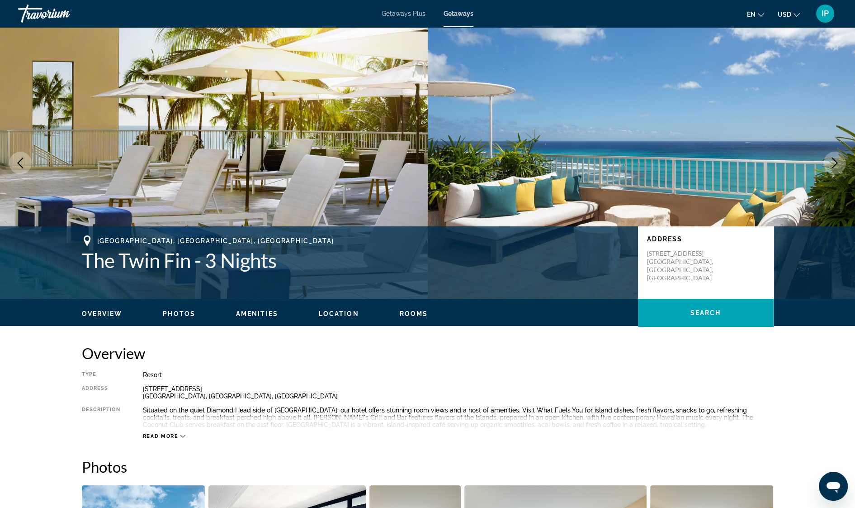
click at [837, 164] on icon "Next image" at bounding box center [835, 162] width 11 height 11
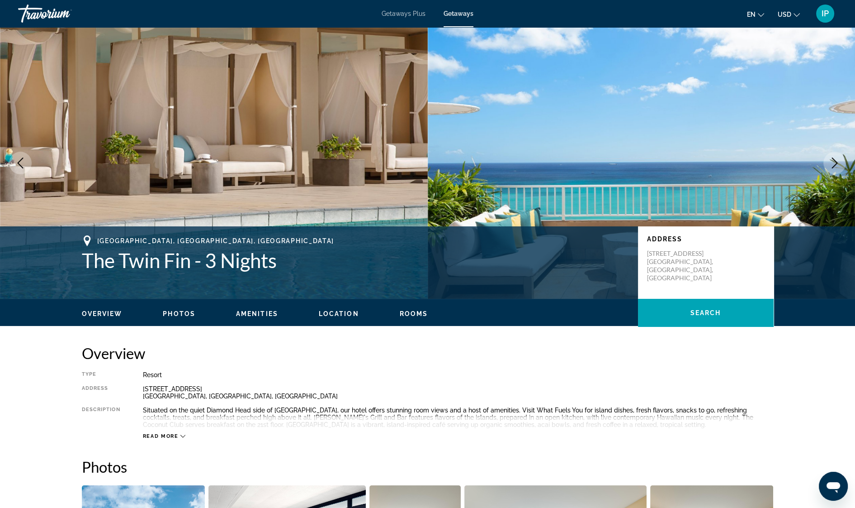
click at [833, 163] on icon "Next image" at bounding box center [835, 162] width 11 height 11
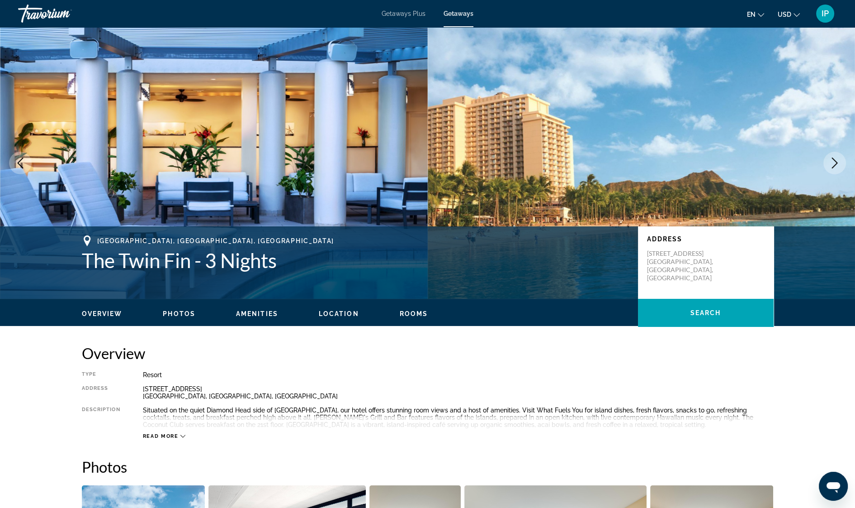
click at [833, 163] on icon "Next image" at bounding box center [835, 162] width 11 height 11
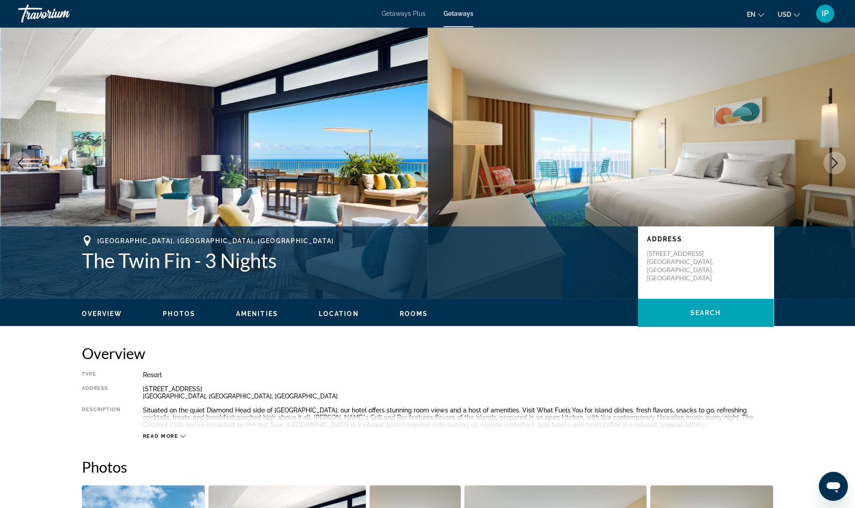
click at [834, 170] on button "Next image" at bounding box center [835, 163] width 23 height 23
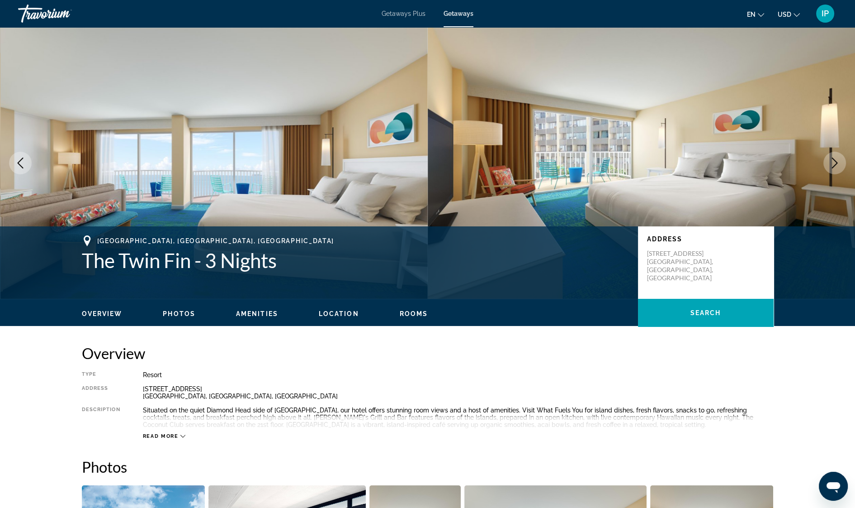
click at [837, 164] on icon "Next image" at bounding box center [835, 162] width 6 height 11
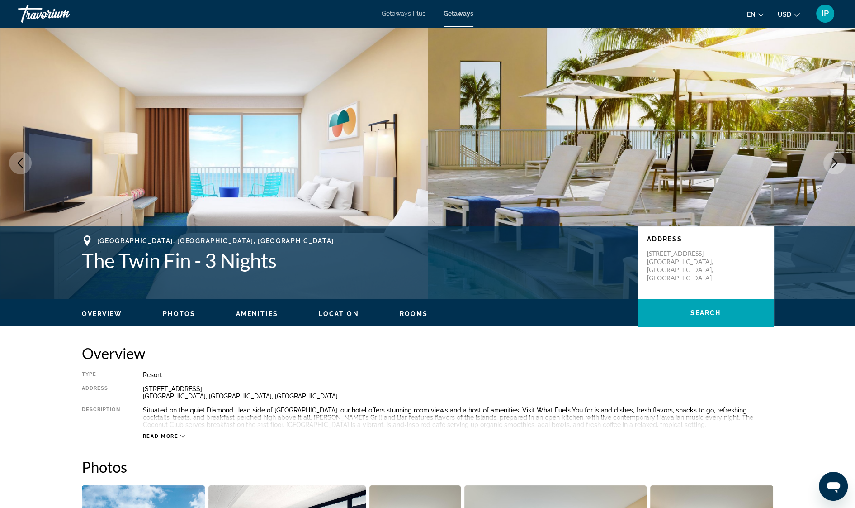
click at [838, 168] on button "Next image" at bounding box center [835, 163] width 23 height 23
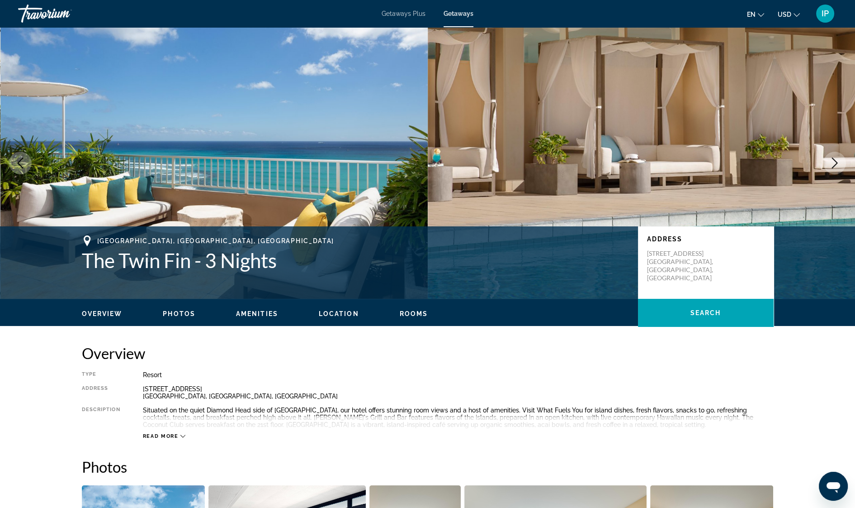
click at [835, 165] on icon "Next image" at bounding box center [835, 162] width 6 height 11
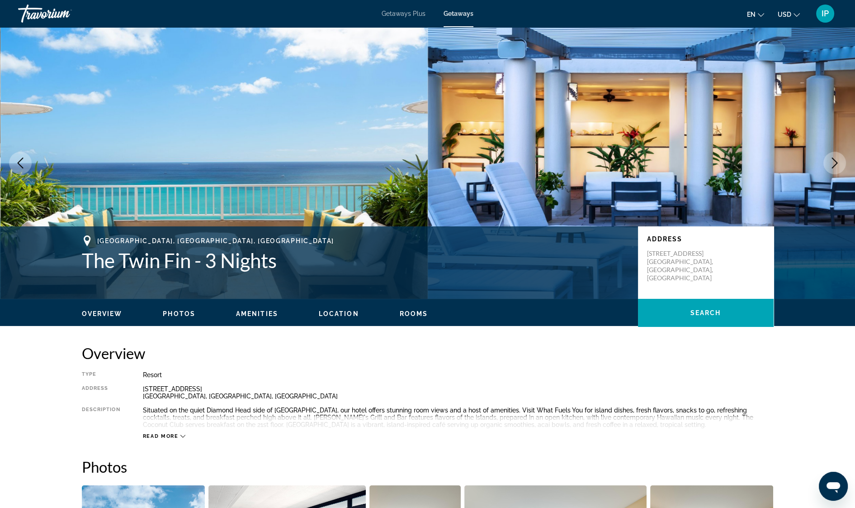
click at [833, 163] on icon "Next image" at bounding box center [835, 162] width 11 height 11
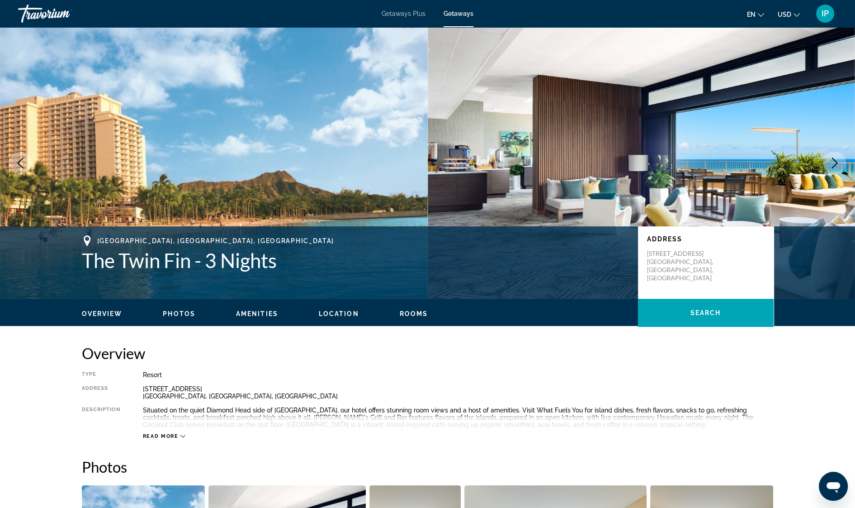
click at [835, 164] on icon "Next image" at bounding box center [835, 162] width 6 height 11
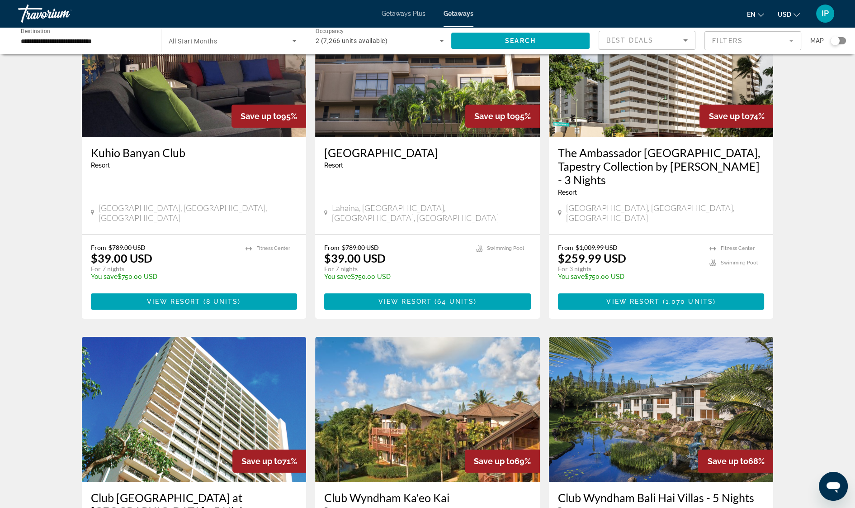
scroll to position [166, 0]
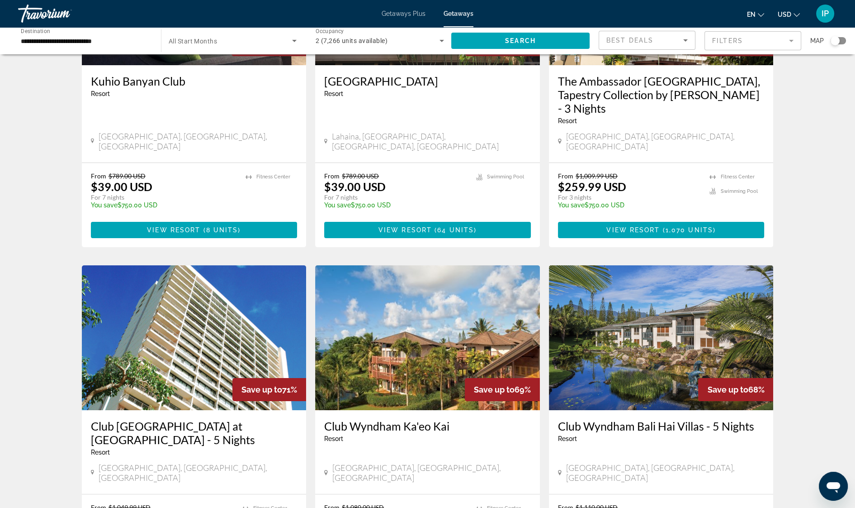
click at [170, 330] on img "Main content" at bounding box center [194, 337] width 225 height 145
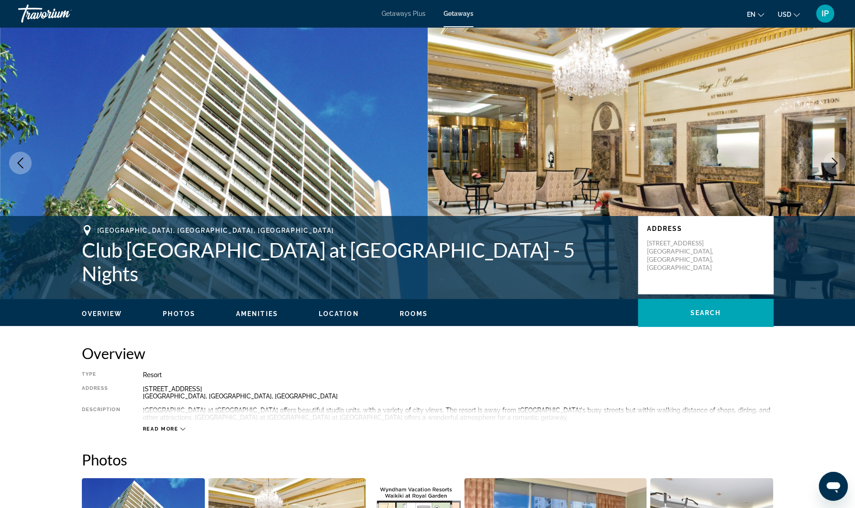
click at [833, 163] on icon "Next image" at bounding box center [835, 162] width 11 height 11
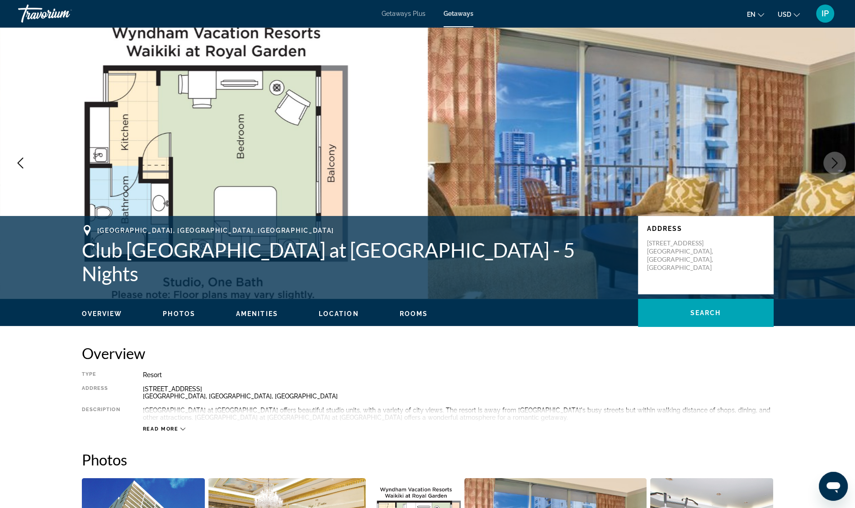
click at [833, 163] on icon "Next image" at bounding box center [835, 162] width 11 height 11
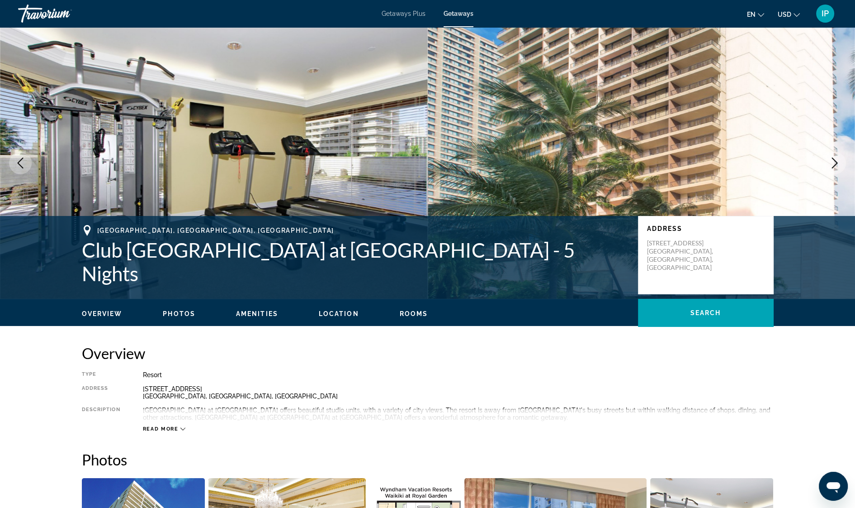
click at [836, 163] on icon "Next image" at bounding box center [835, 162] width 11 height 11
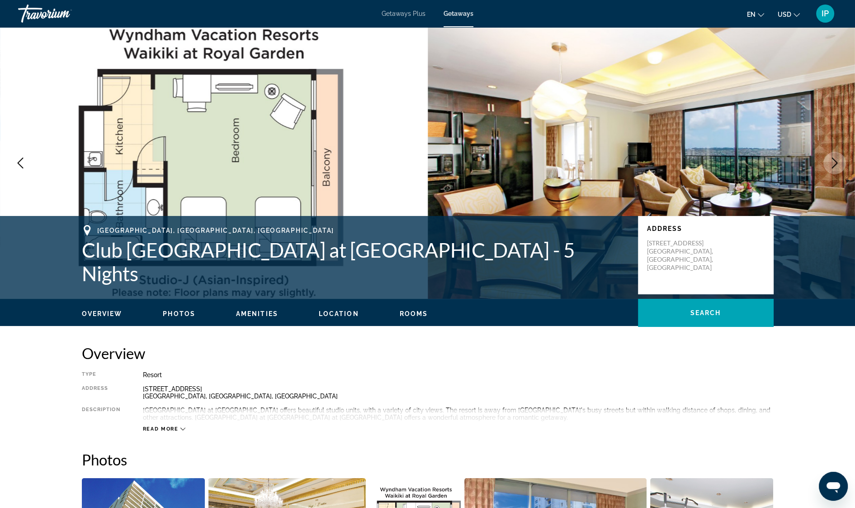
click at [832, 163] on icon "Next image" at bounding box center [835, 162] width 11 height 11
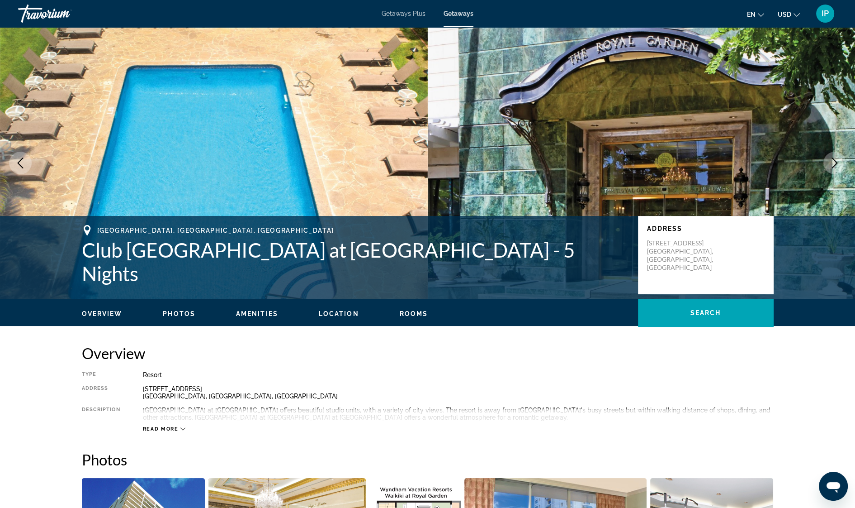
click at [832, 163] on icon "Next image" at bounding box center [835, 162] width 11 height 11
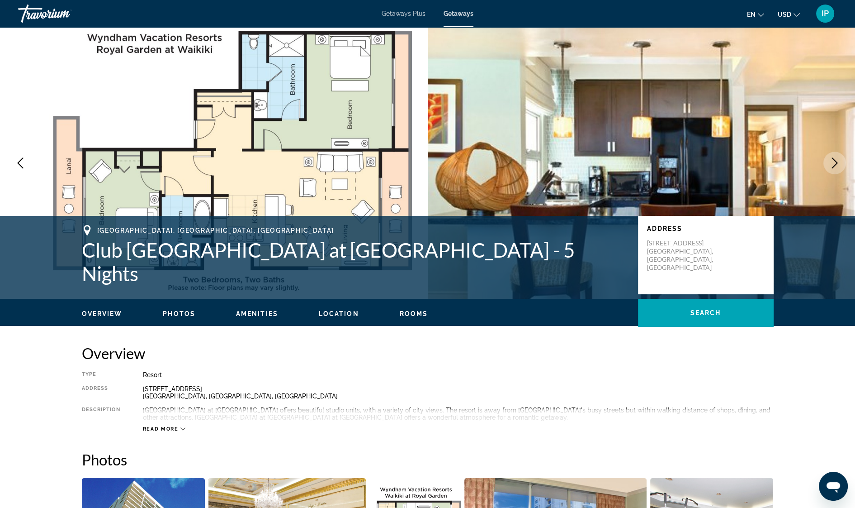
click at [832, 163] on icon "Next image" at bounding box center [835, 162] width 11 height 11
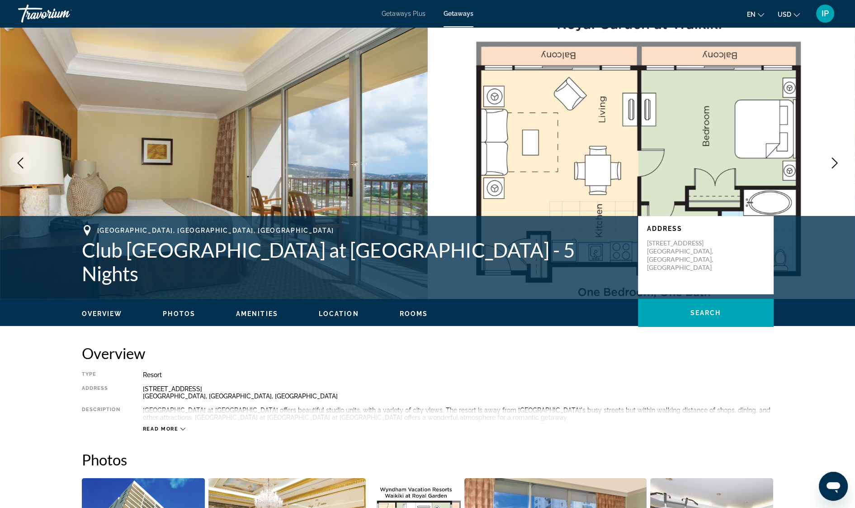
click at [834, 166] on icon "Next image" at bounding box center [835, 162] width 6 height 11
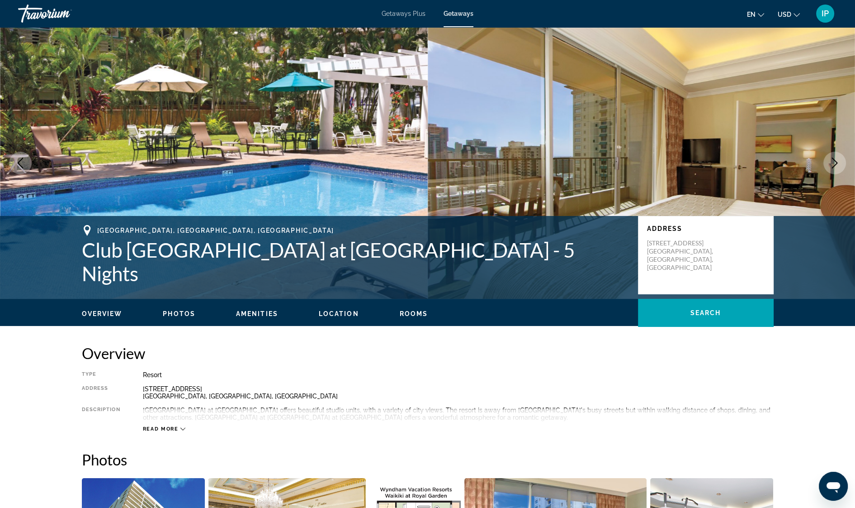
click at [834, 166] on icon "Next image" at bounding box center [835, 162] width 6 height 11
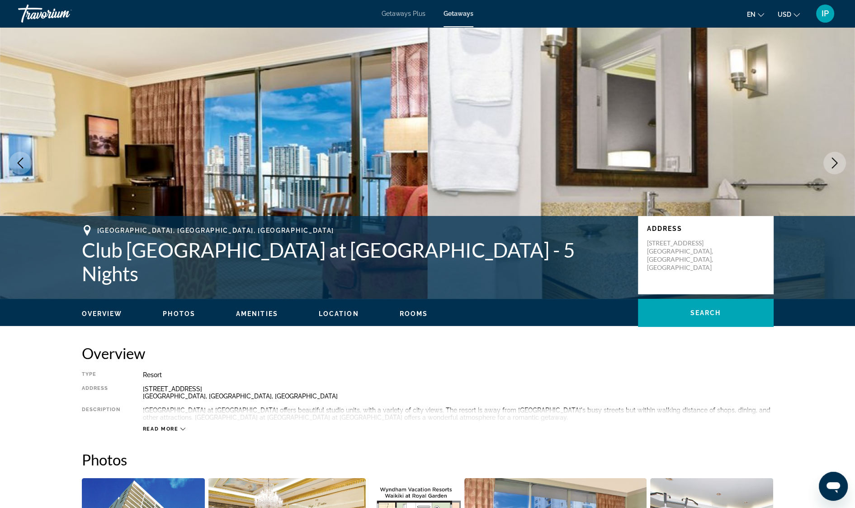
click at [833, 168] on icon "Next image" at bounding box center [835, 162] width 11 height 11
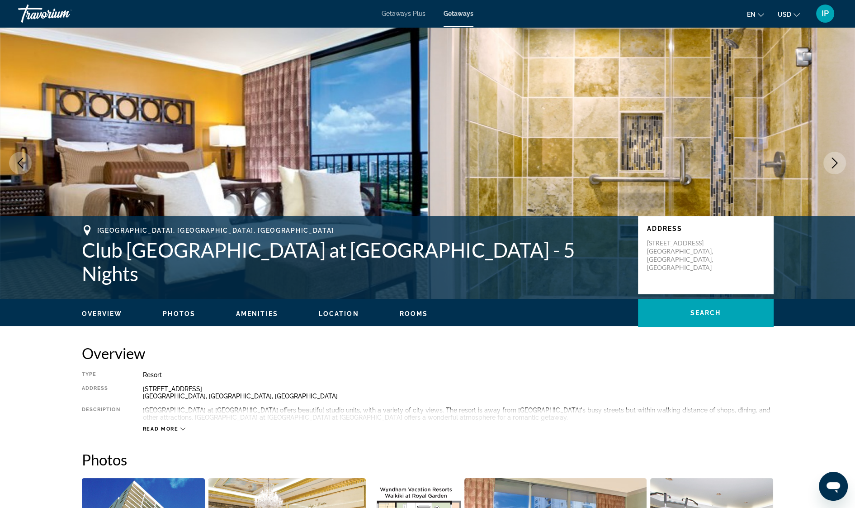
click at [832, 160] on icon "Next image" at bounding box center [835, 162] width 11 height 11
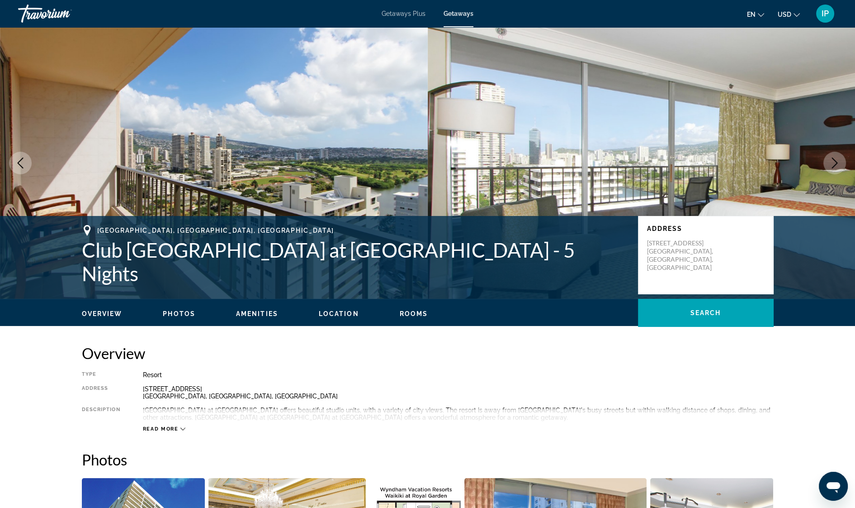
click at [836, 165] on icon "Next image" at bounding box center [835, 162] width 11 height 11
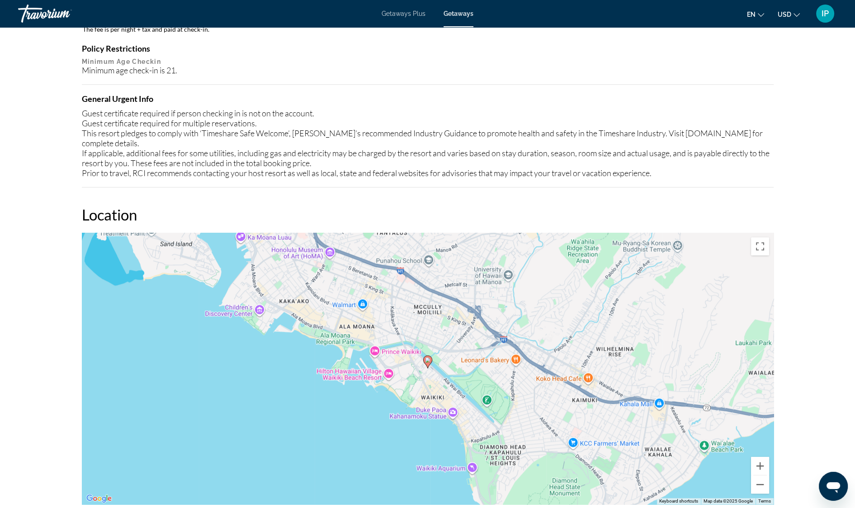
scroll to position [1029, 0]
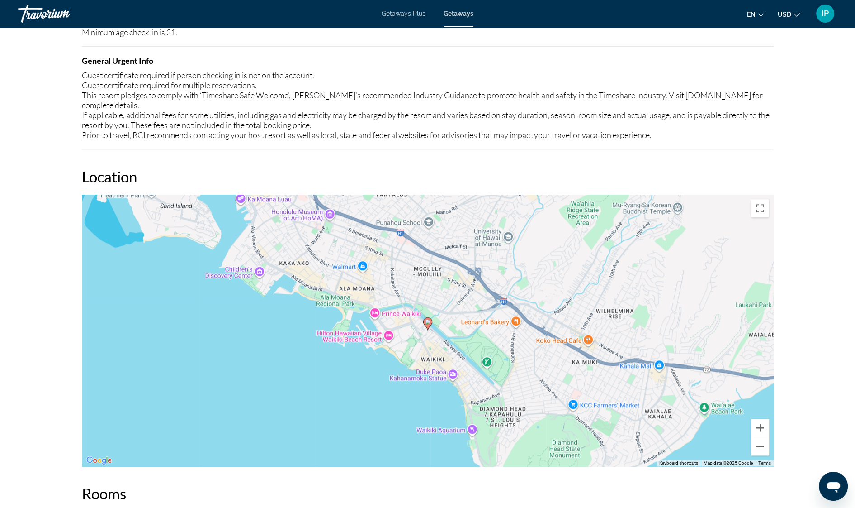
click at [428, 318] on icon "Main content" at bounding box center [427, 324] width 8 height 12
click at [428, 319] on image "Main content" at bounding box center [427, 321] width 5 height 5
click at [759, 437] on button "Zoom out" at bounding box center [760, 446] width 18 height 18
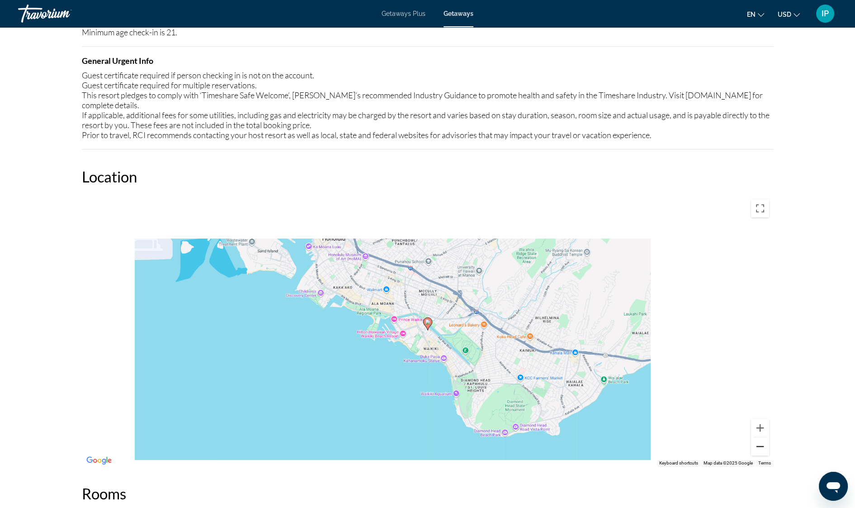
click at [759, 437] on button "Zoom out" at bounding box center [760, 446] width 18 height 18
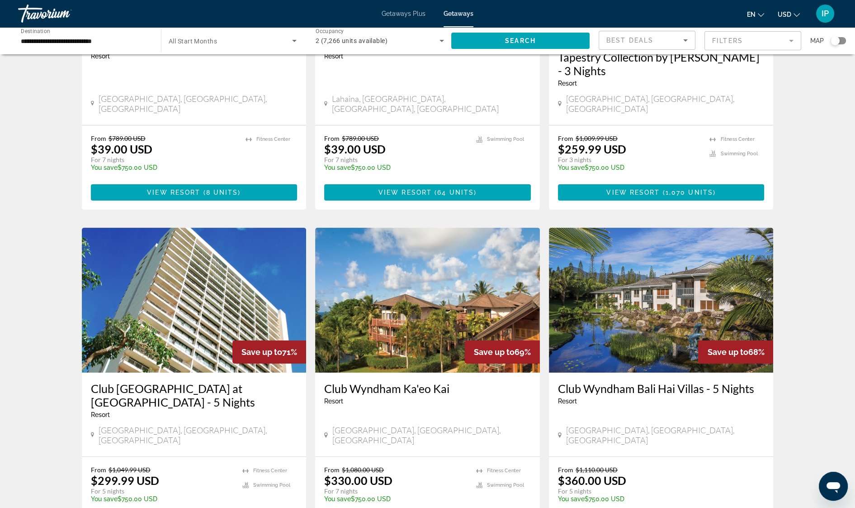
scroll to position [230, 0]
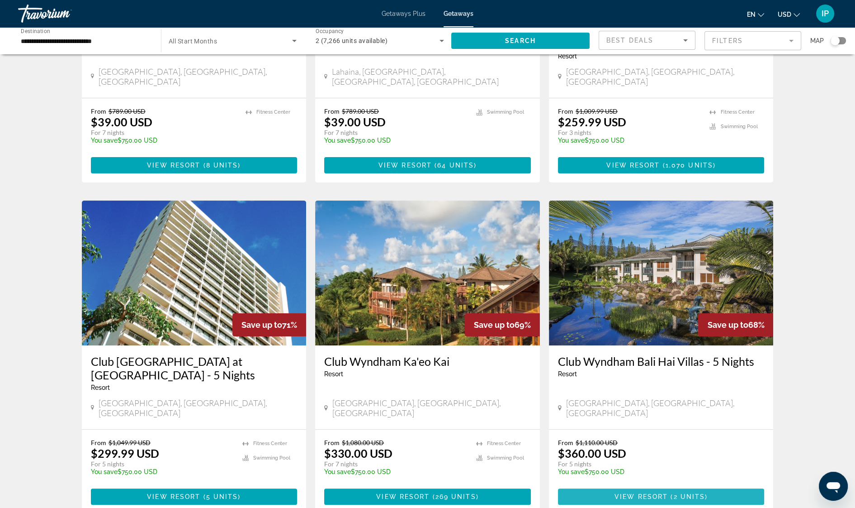
click at [713, 485] on span "Main content" at bounding box center [661, 496] width 207 height 22
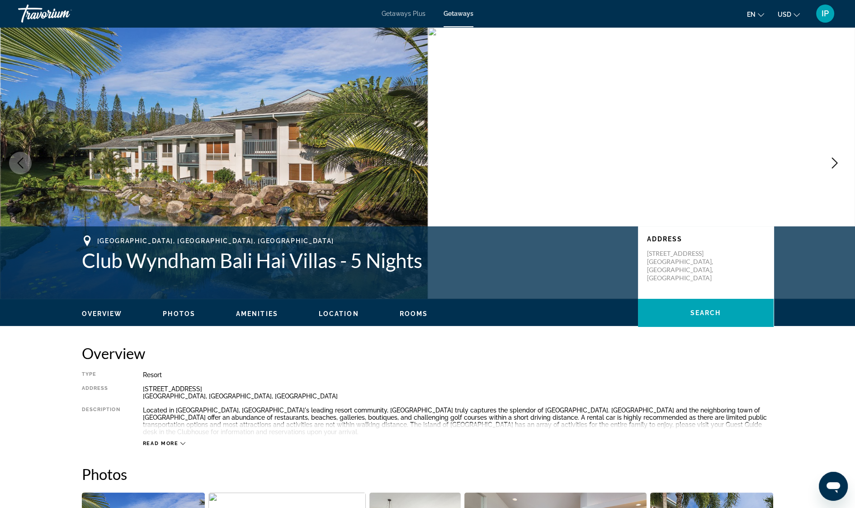
click at [836, 162] on icon "Next image" at bounding box center [835, 162] width 6 height 11
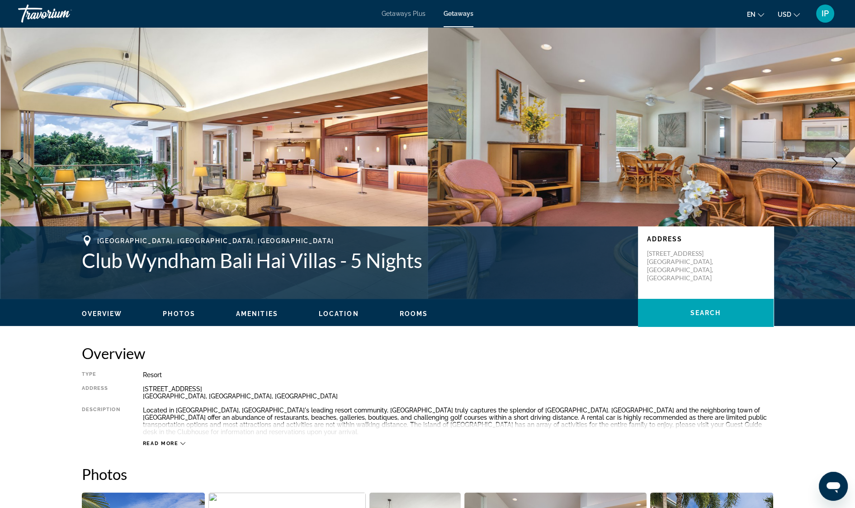
click at [838, 161] on icon "Next image" at bounding box center [835, 162] width 11 height 11
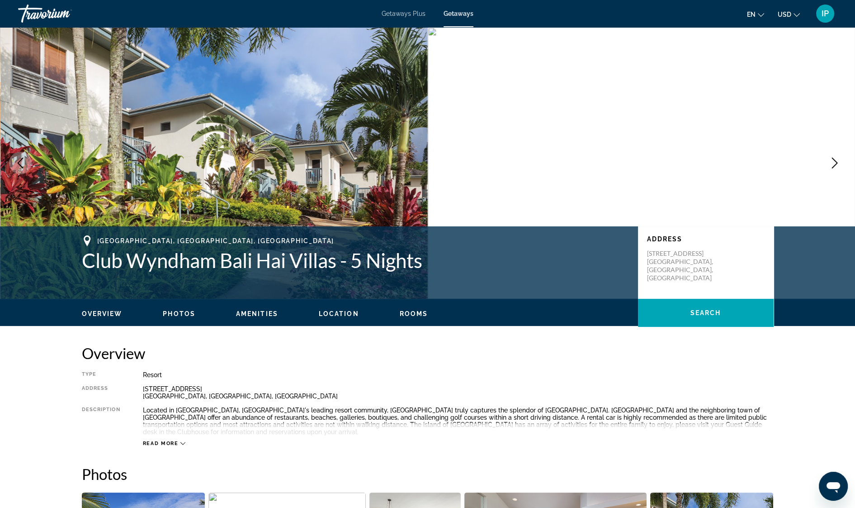
click at [839, 162] on icon "Next image" at bounding box center [835, 162] width 11 height 11
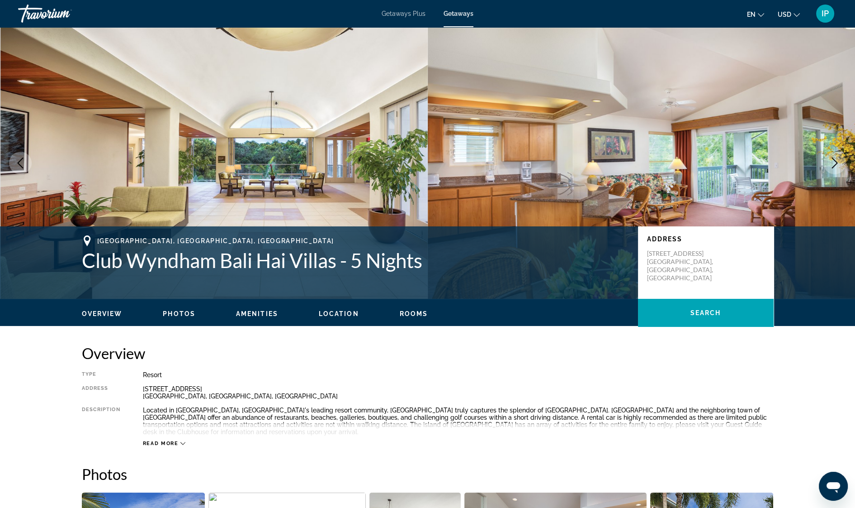
click at [839, 163] on icon "Next image" at bounding box center [835, 162] width 11 height 11
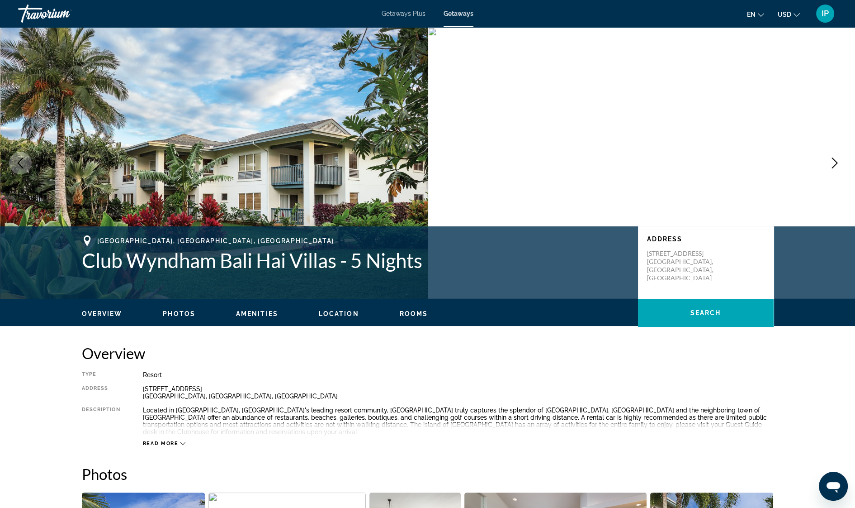
click at [841, 165] on button "Next image" at bounding box center [835, 163] width 23 height 23
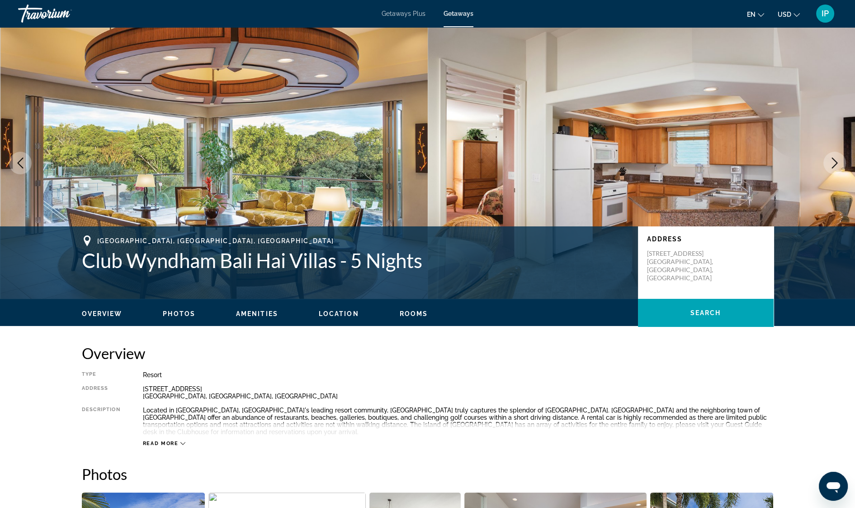
click at [841, 166] on button "Next image" at bounding box center [835, 163] width 23 height 23
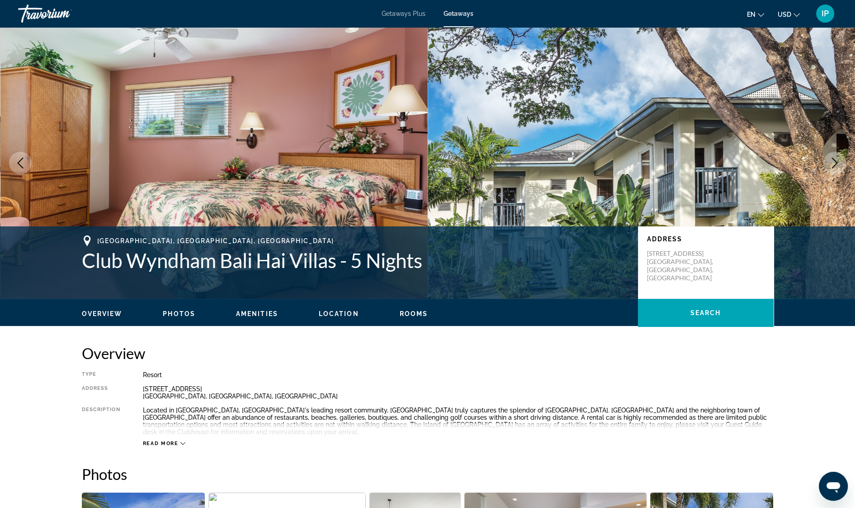
click at [841, 166] on button "Next image" at bounding box center [835, 163] width 23 height 23
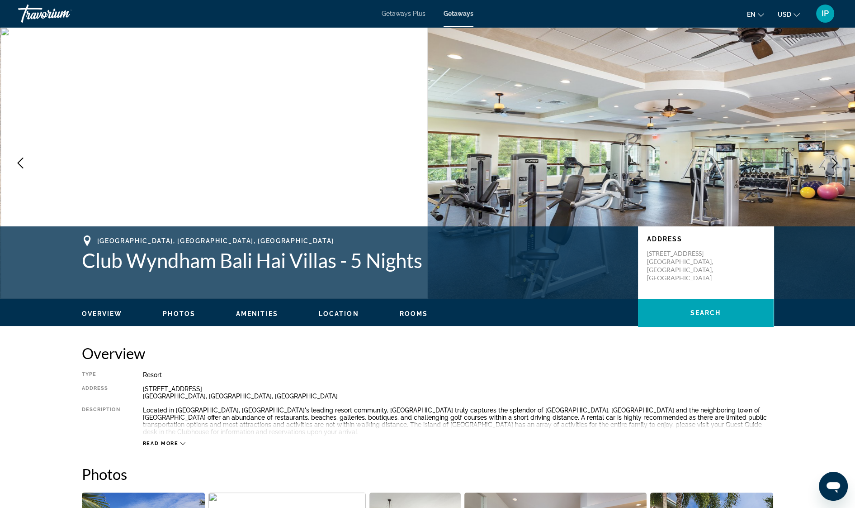
click at [841, 166] on button "Next image" at bounding box center [835, 163] width 23 height 23
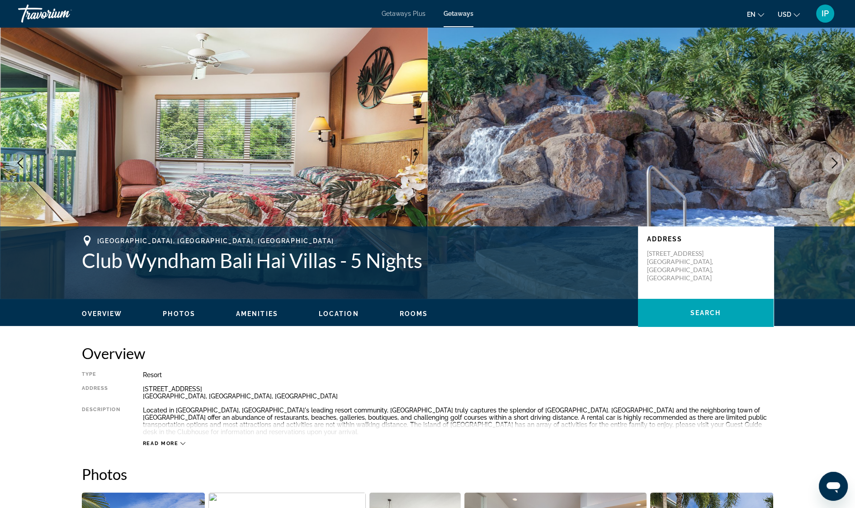
click at [833, 162] on icon "Next image" at bounding box center [835, 162] width 11 height 11
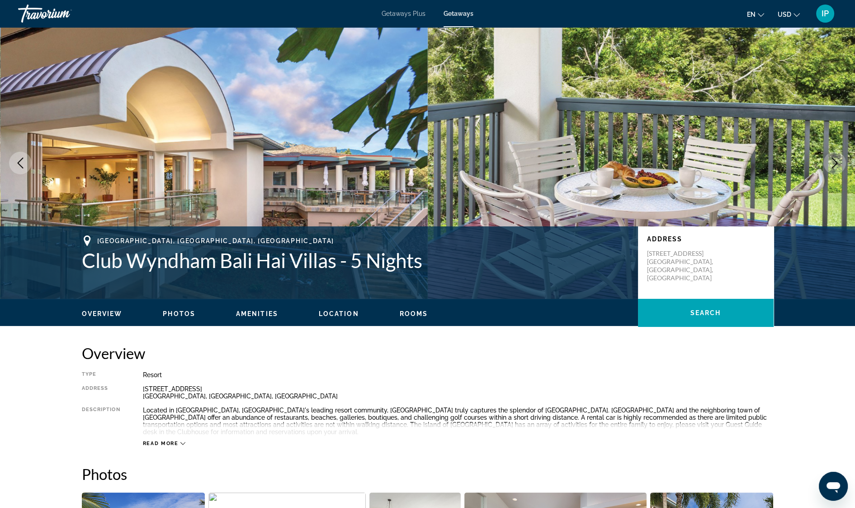
click at [836, 164] on icon "Next image" at bounding box center [835, 162] width 6 height 11
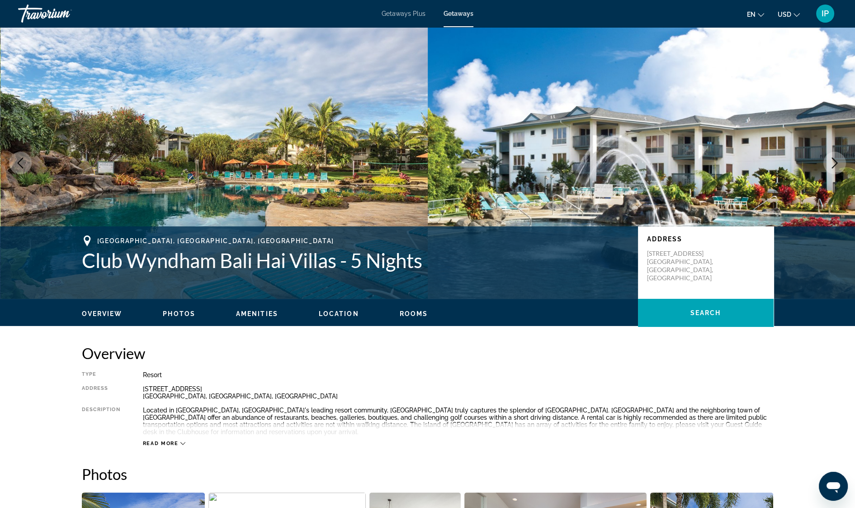
click at [836, 164] on icon "Next image" at bounding box center [835, 162] width 6 height 11
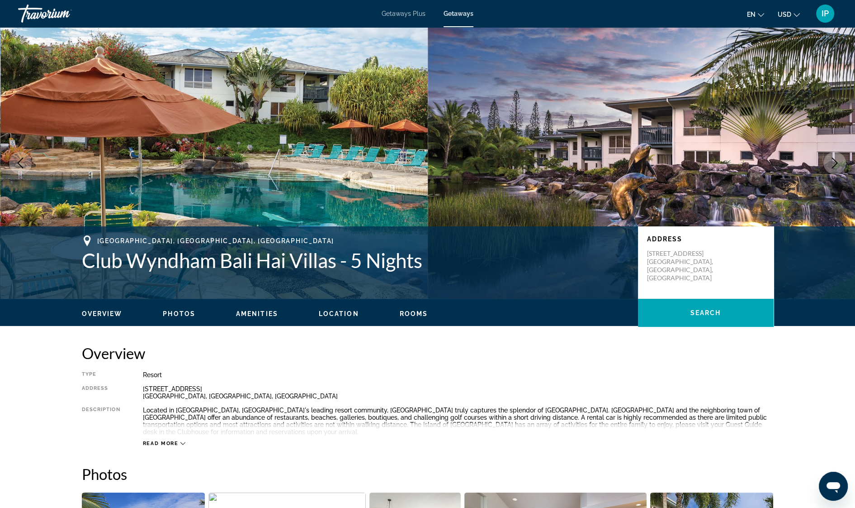
click at [832, 160] on icon "Next image" at bounding box center [835, 162] width 11 height 11
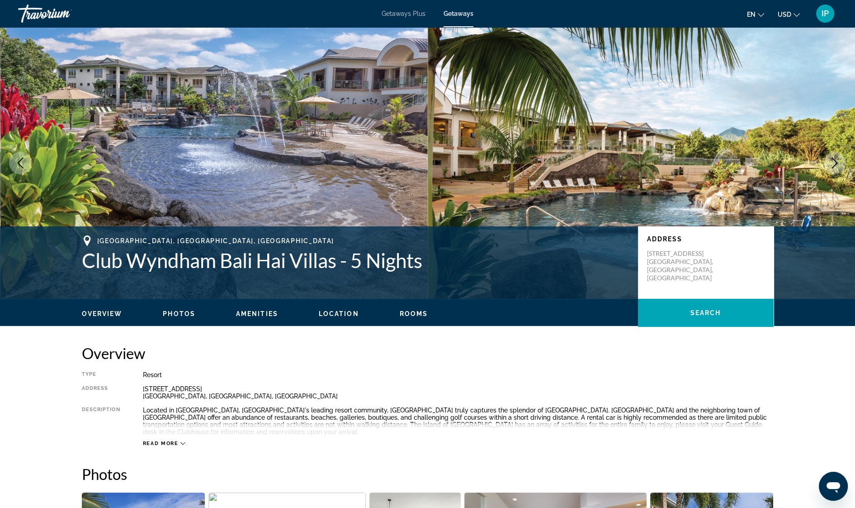
click at [832, 162] on icon "Next image" at bounding box center [835, 162] width 11 height 11
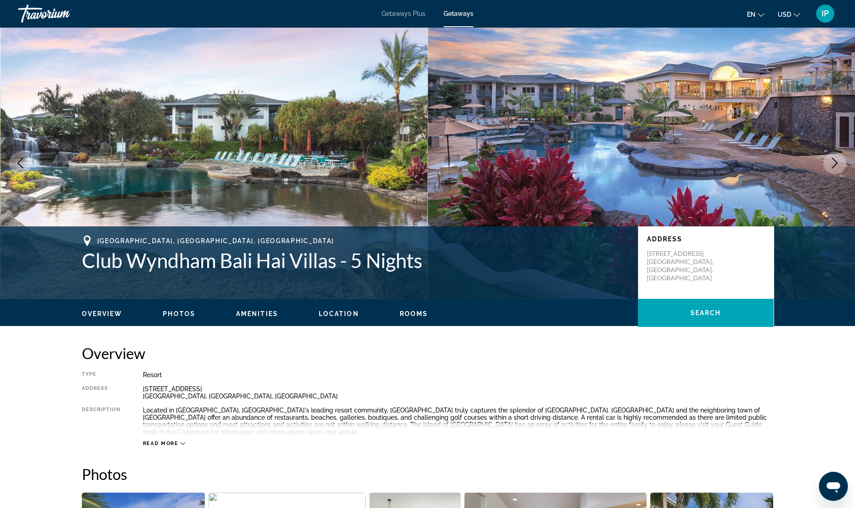
click at [832, 162] on icon "Next image" at bounding box center [835, 162] width 11 height 11
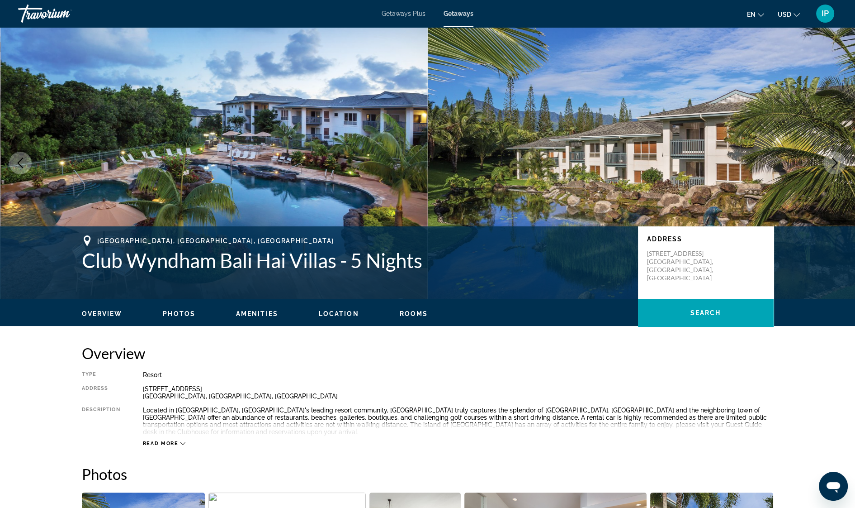
click at [832, 162] on icon "Next image" at bounding box center [835, 162] width 11 height 11
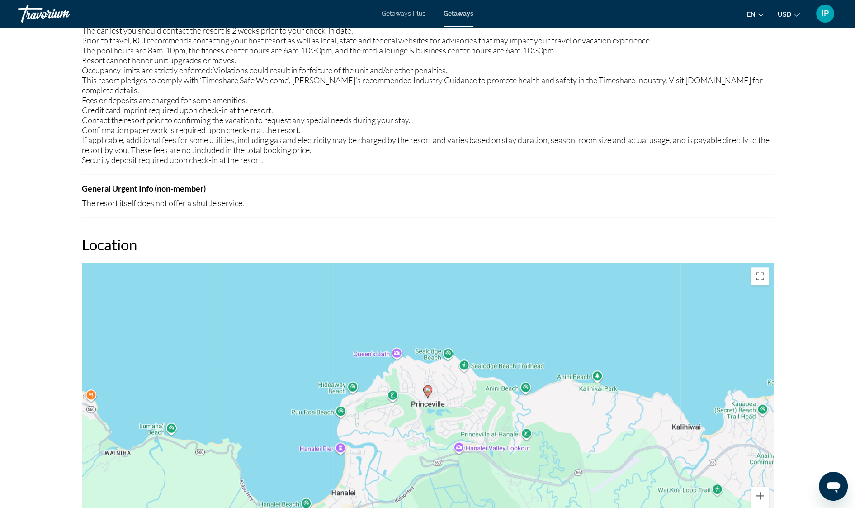
scroll to position [1086, 0]
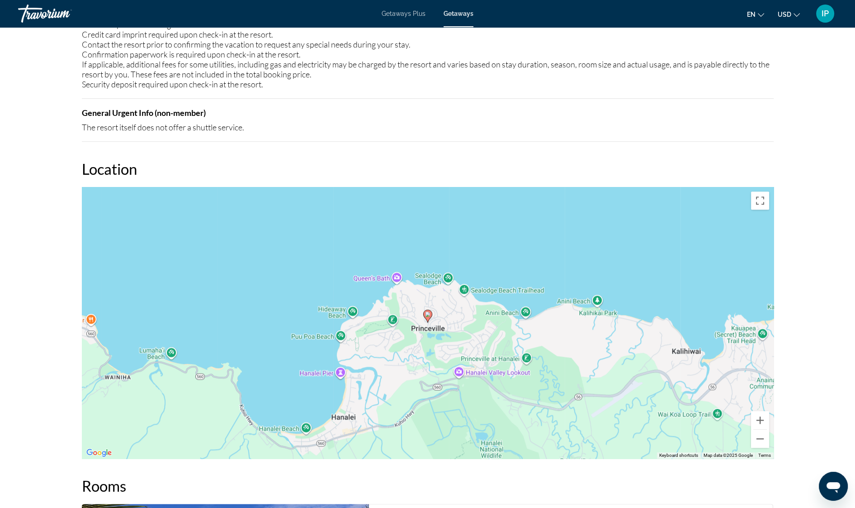
click at [430, 304] on div "To activate drag with keyboard, press Alt + Enter. Once in keyboard drag state,…" at bounding box center [428, 322] width 692 height 271
click at [430, 305] on div "To activate drag with keyboard, press Alt + Enter. Once in keyboard drag state,…" at bounding box center [428, 322] width 692 height 271
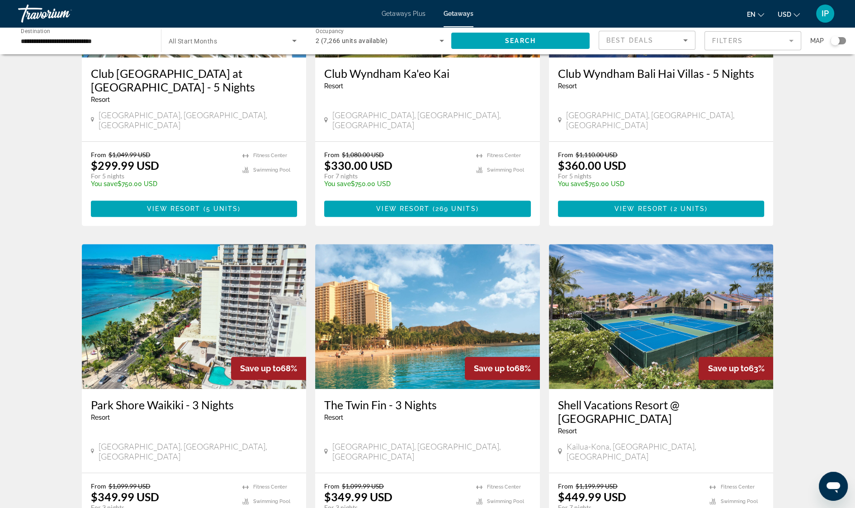
scroll to position [520, 0]
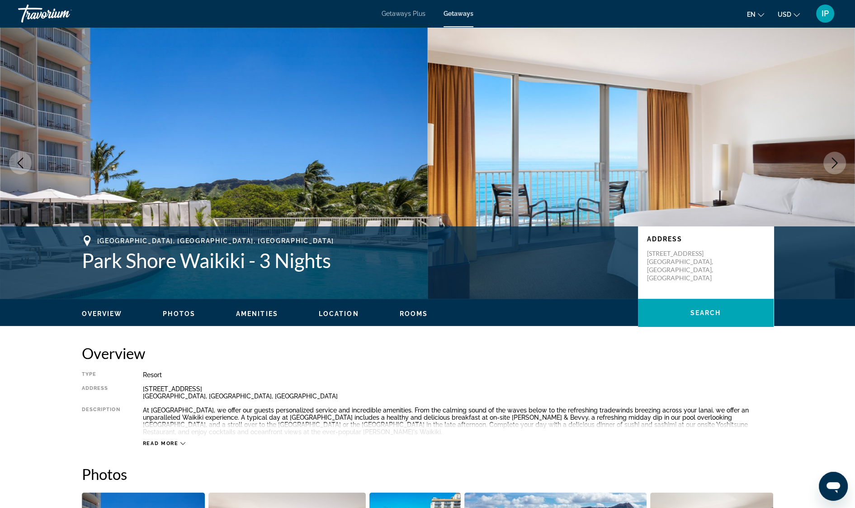
click at [841, 164] on button "Next image" at bounding box center [835, 163] width 23 height 23
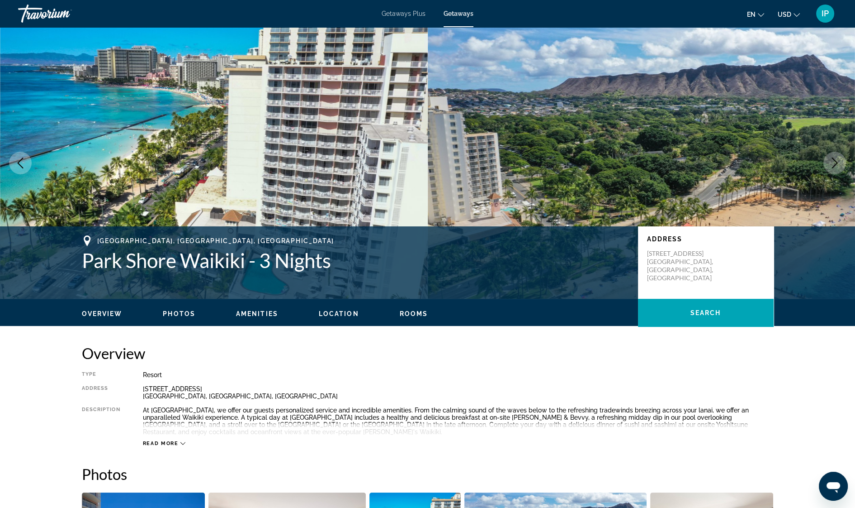
click at [841, 163] on button "Next image" at bounding box center [835, 163] width 23 height 23
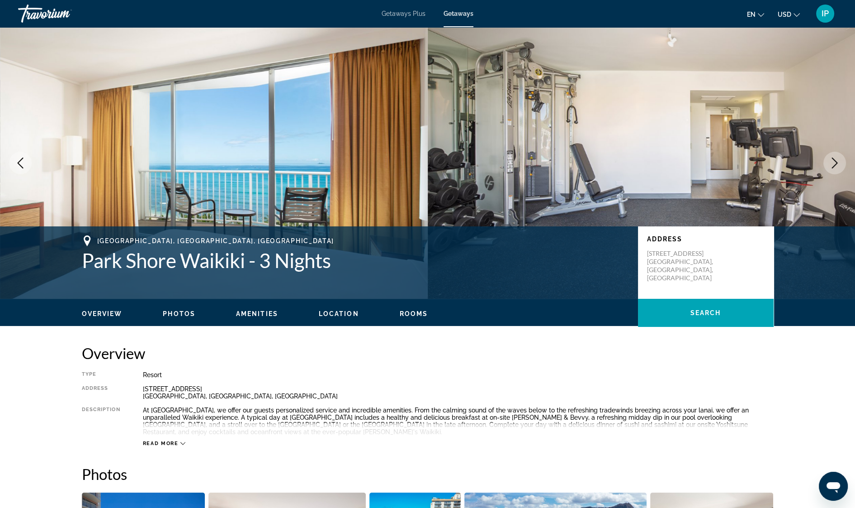
click at [841, 163] on button "Next image" at bounding box center [835, 163] width 23 height 23
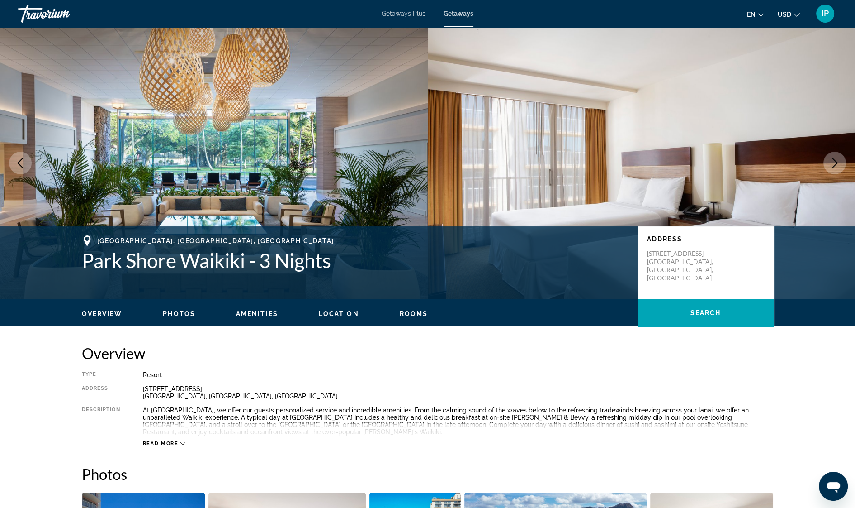
click at [841, 163] on button "Next image" at bounding box center [835, 163] width 23 height 23
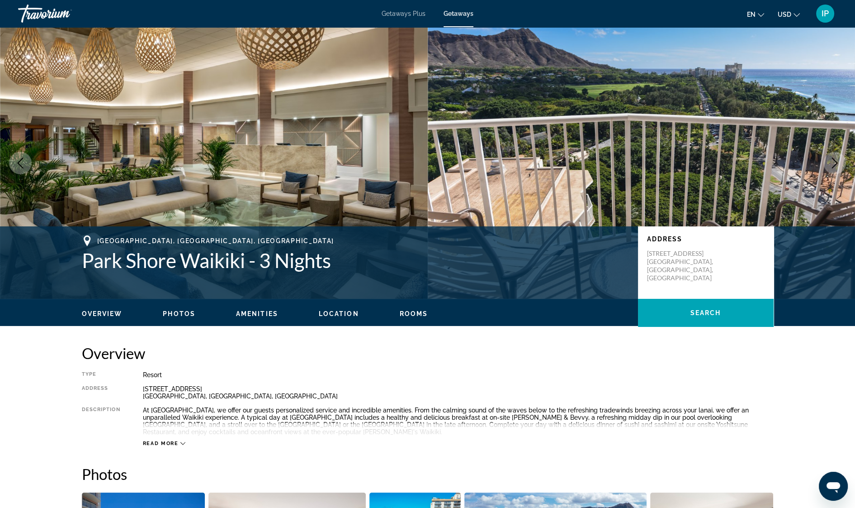
click at [842, 163] on button "Next image" at bounding box center [835, 163] width 23 height 23
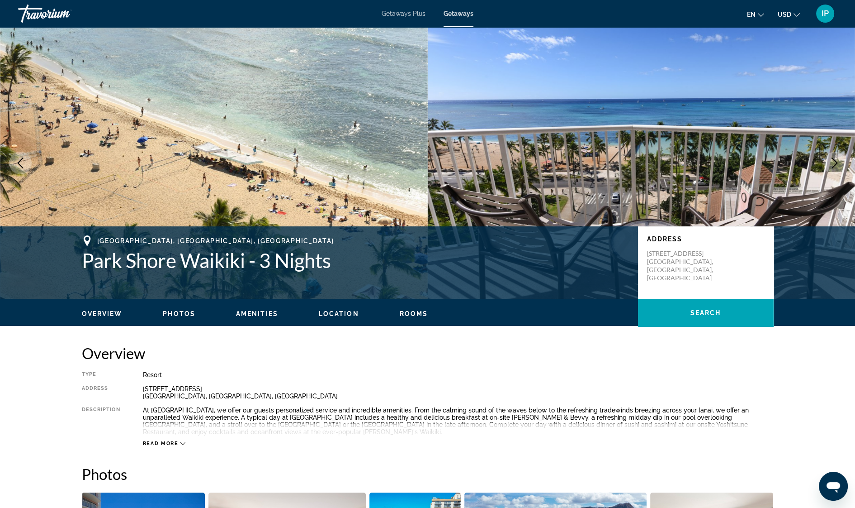
click at [839, 164] on icon "Next image" at bounding box center [835, 162] width 11 height 11
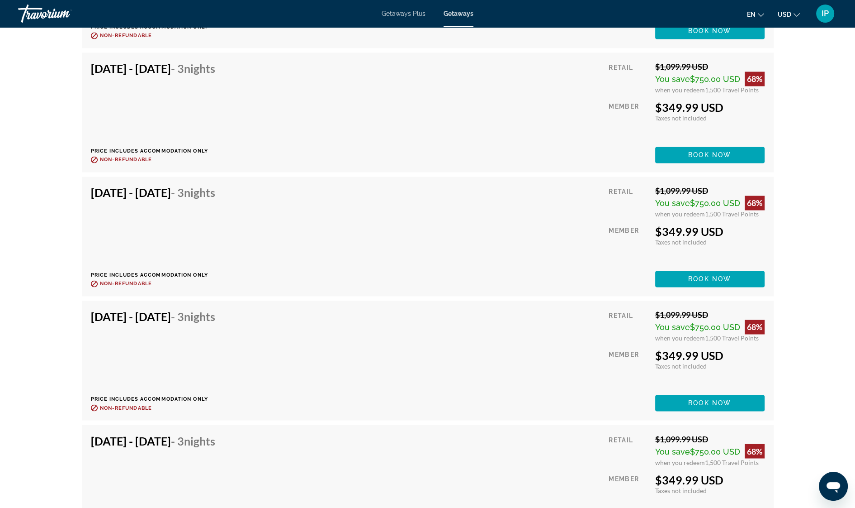
scroll to position [2172, 0]
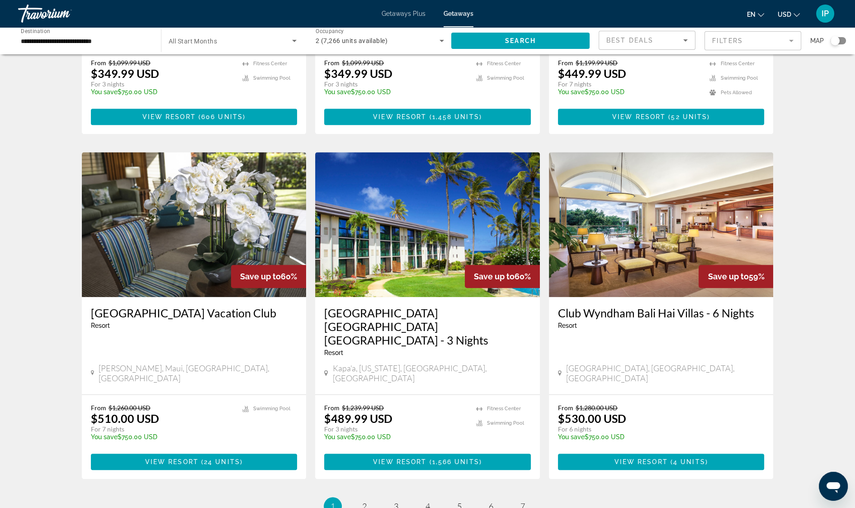
scroll to position [1009, 0]
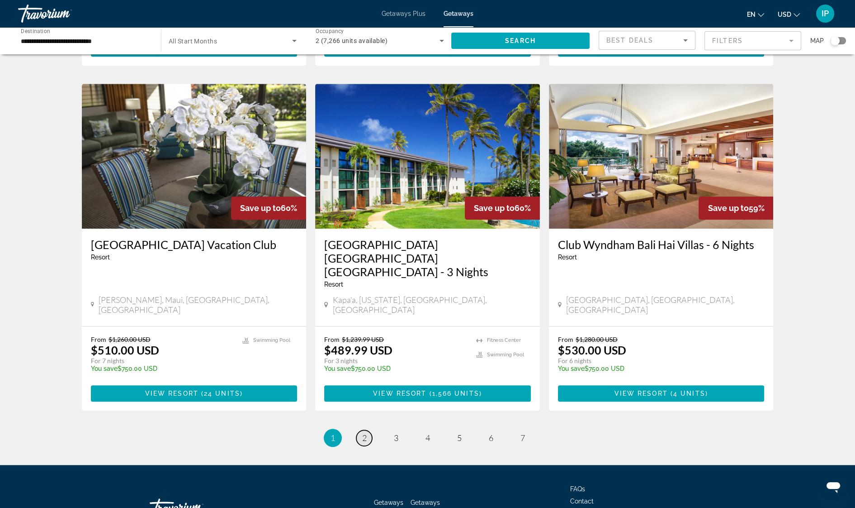
click at [362, 432] on span "2" at bounding box center [364, 437] width 5 height 10
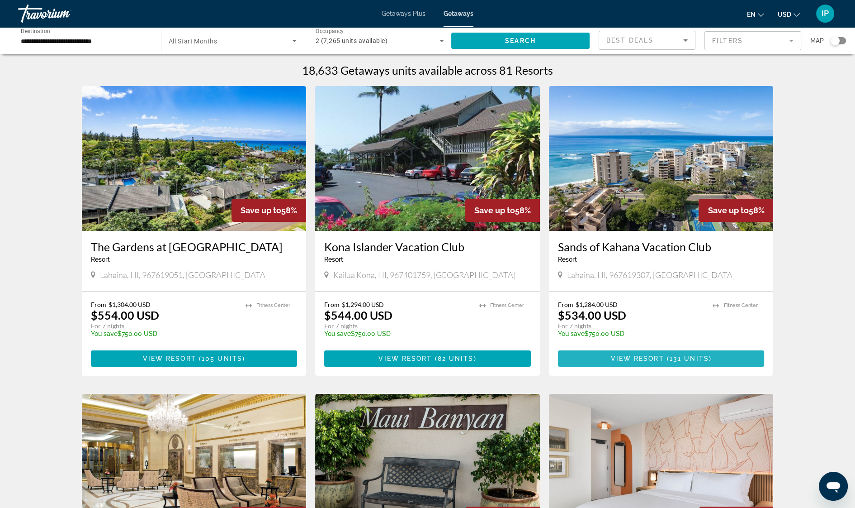
click at [651, 356] on span "View Resort" at bounding box center [637, 358] width 53 height 7
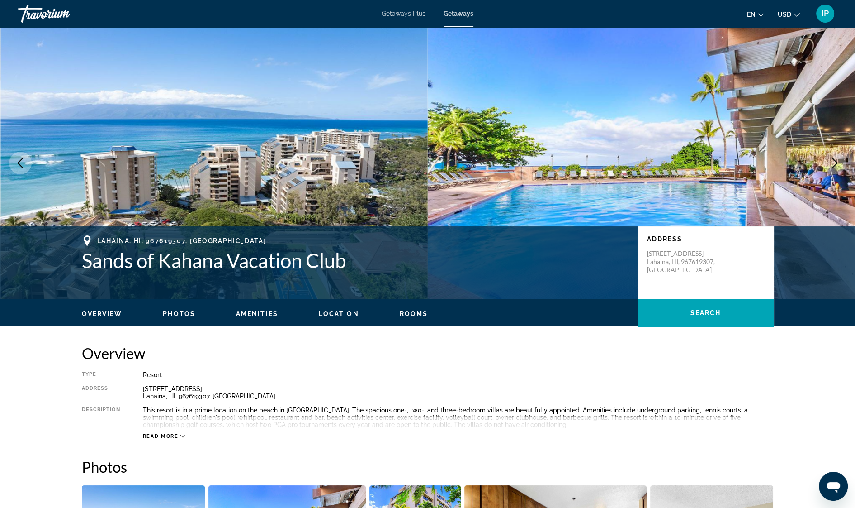
click at [834, 167] on icon "Next image" at bounding box center [835, 162] width 11 height 11
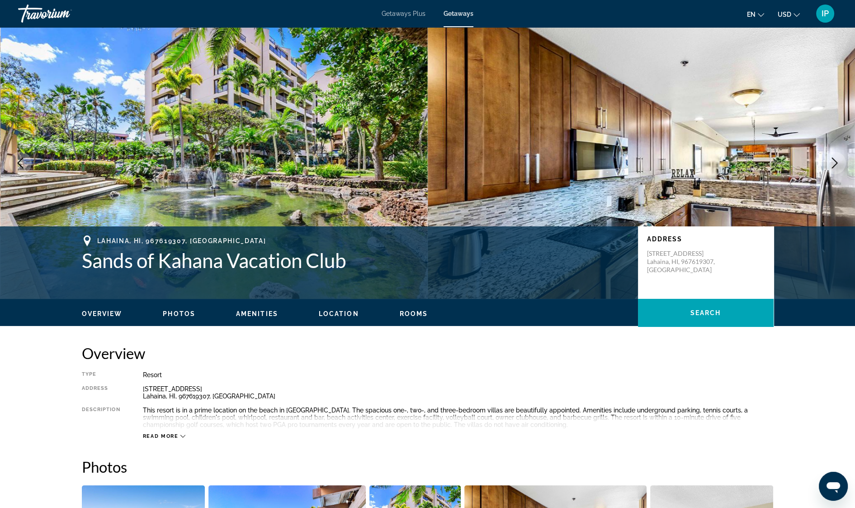
click at [835, 169] on button "Next image" at bounding box center [835, 163] width 23 height 23
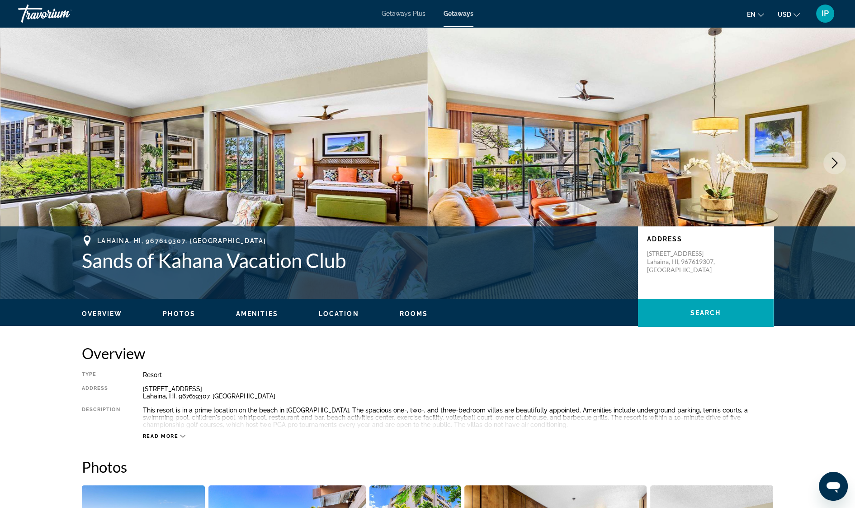
click at [833, 167] on icon "Next image" at bounding box center [835, 162] width 6 height 11
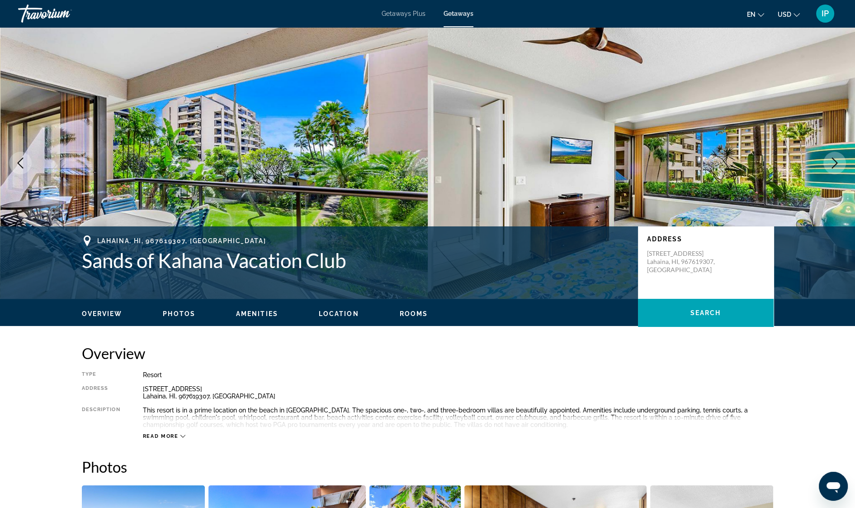
click at [832, 164] on icon "Next image" at bounding box center [835, 162] width 11 height 11
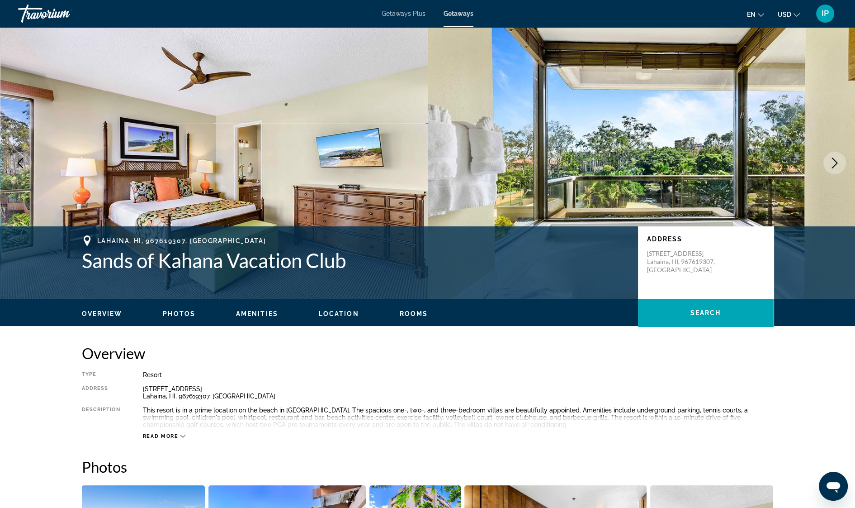
click at [832, 164] on icon "Next image" at bounding box center [835, 162] width 11 height 11
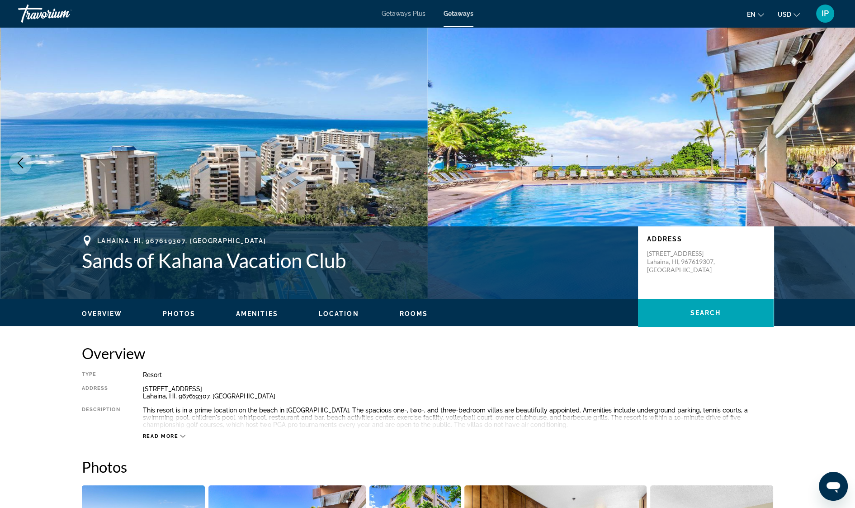
click at [19, 166] on icon "Previous image" at bounding box center [20, 162] width 11 height 11
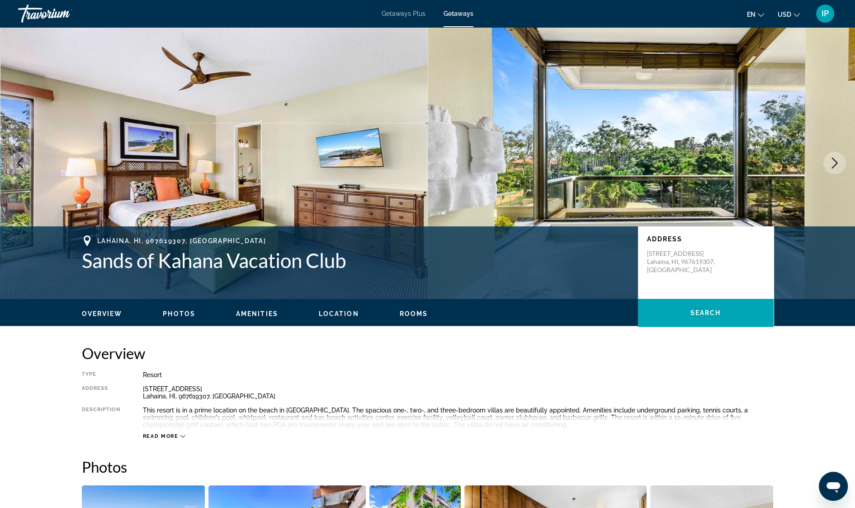
click at [835, 164] on icon "Next image" at bounding box center [835, 162] width 6 height 11
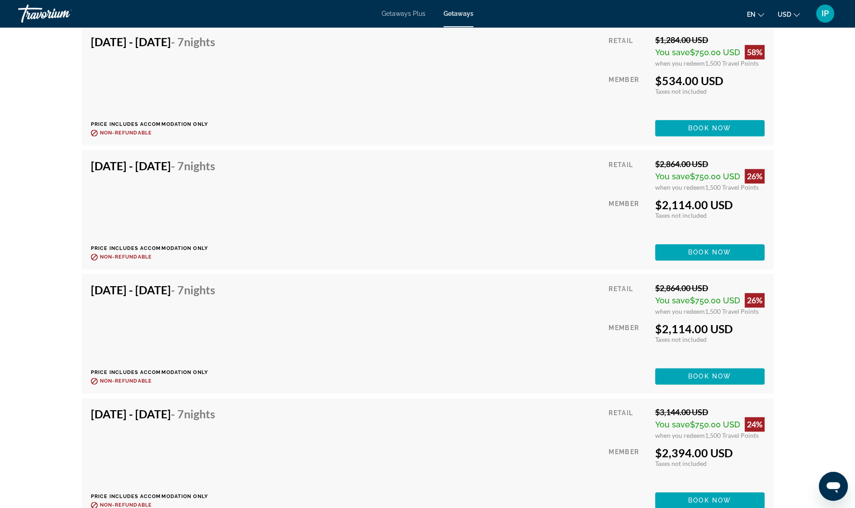
scroll to position [1716, 0]
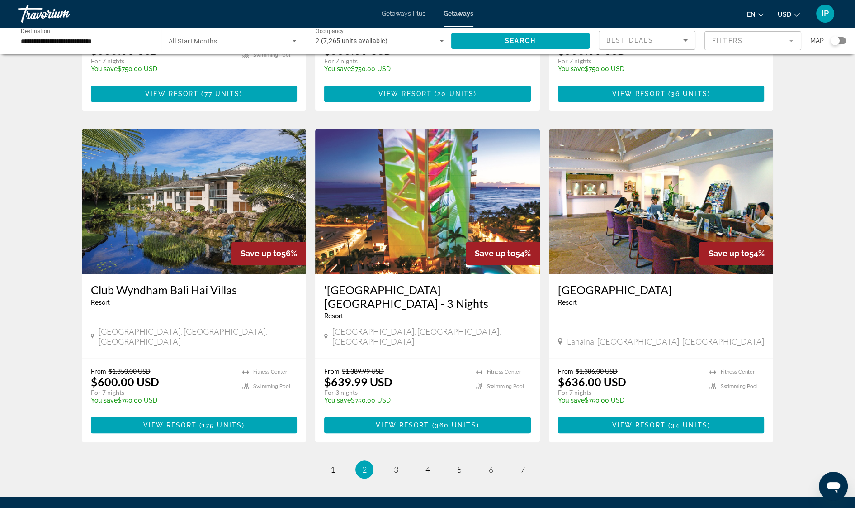
scroll to position [969, 0]
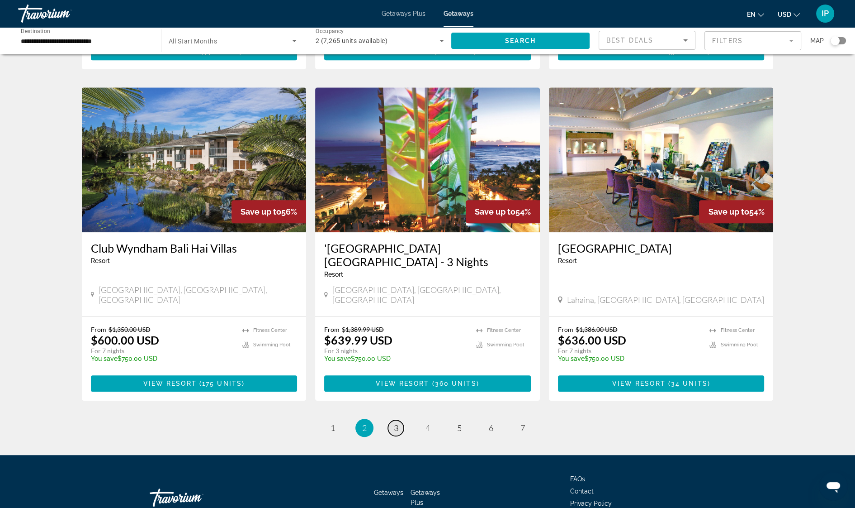
click at [393, 420] on link "page 3" at bounding box center [396, 428] width 16 height 16
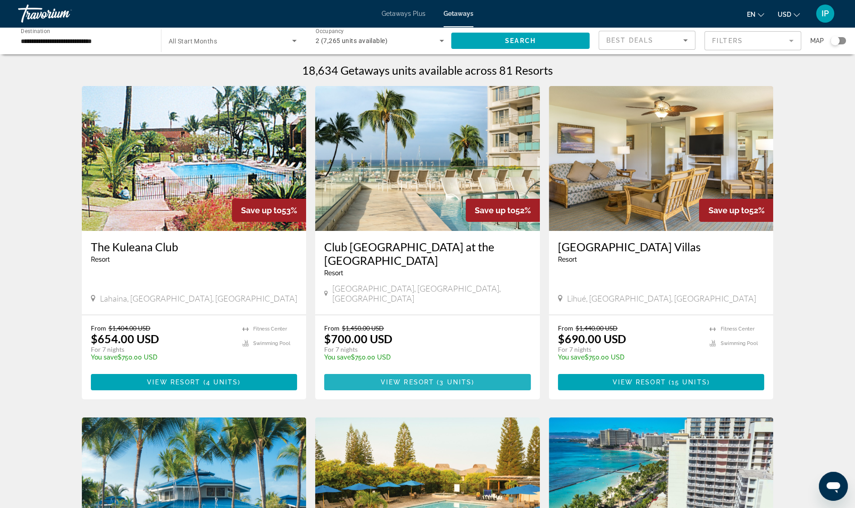
click at [426, 378] on span "View Resort" at bounding box center [407, 381] width 53 height 7
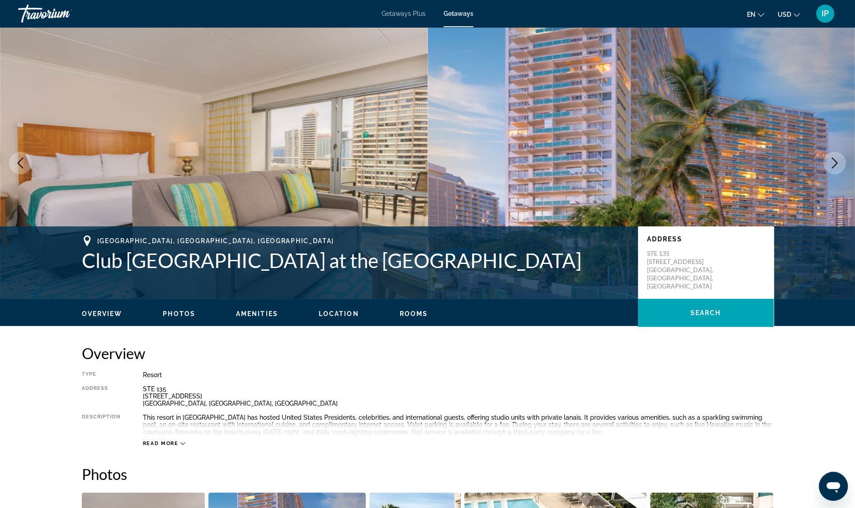
click at [832, 159] on icon "Next image" at bounding box center [835, 162] width 11 height 11
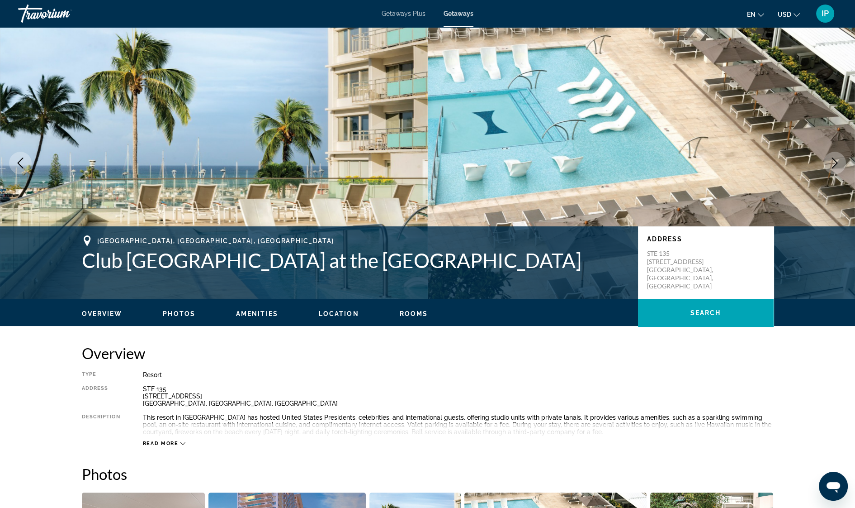
click at [841, 164] on button "Next image" at bounding box center [835, 163] width 23 height 23
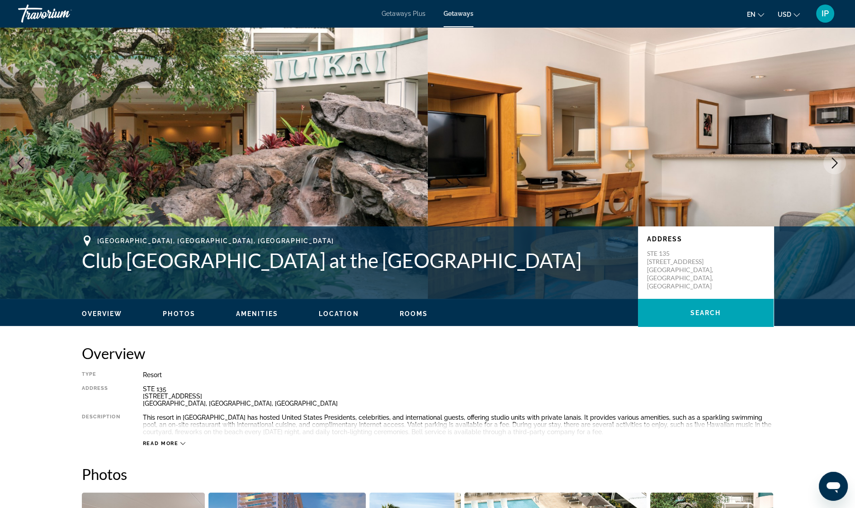
click at [842, 164] on button "Next image" at bounding box center [835, 163] width 23 height 23
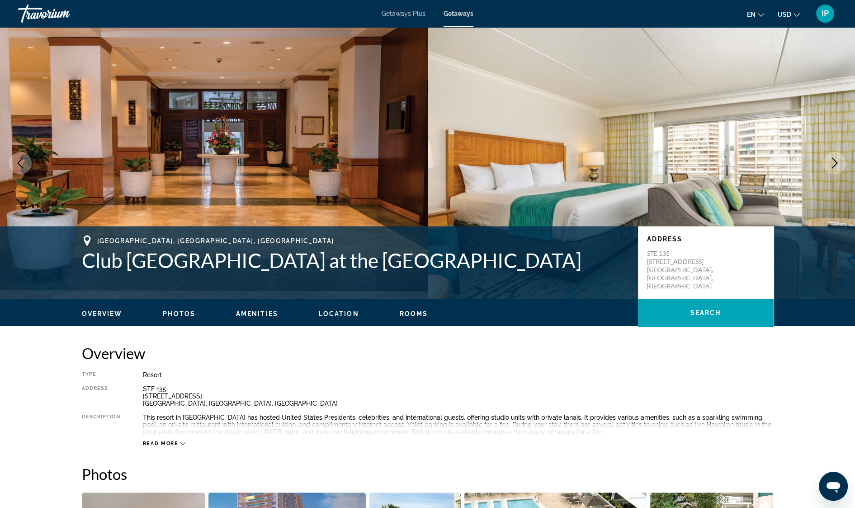
click at [832, 161] on icon "Next image" at bounding box center [835, 162] width 11 height 11
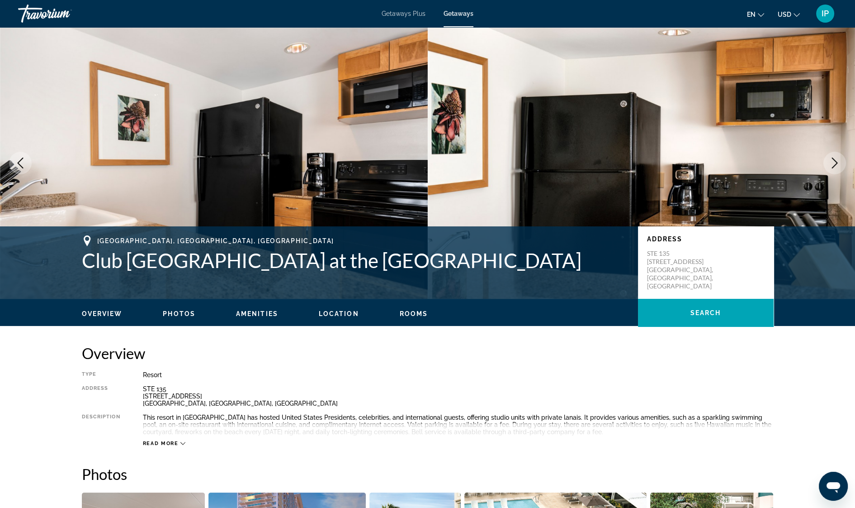
click at [837, 166] on icon "Next image" at bounding box center [835, 162] width 11 height 11
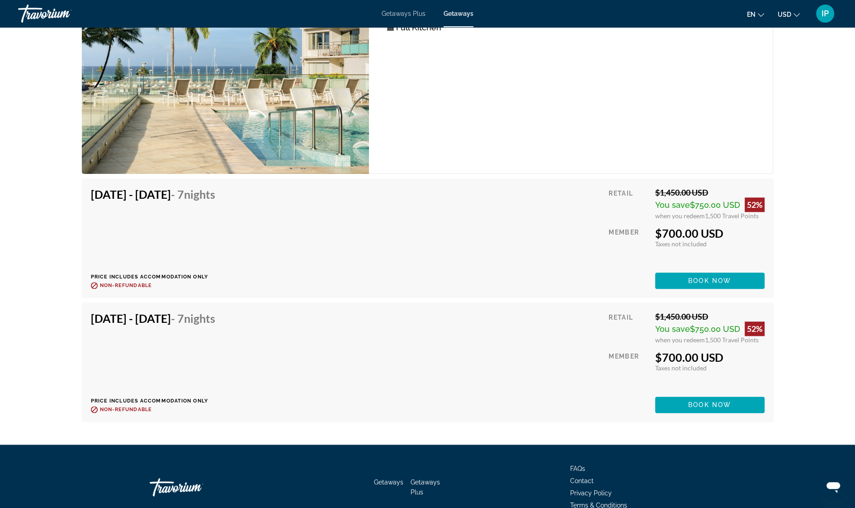
scroll to position [1610, 0]
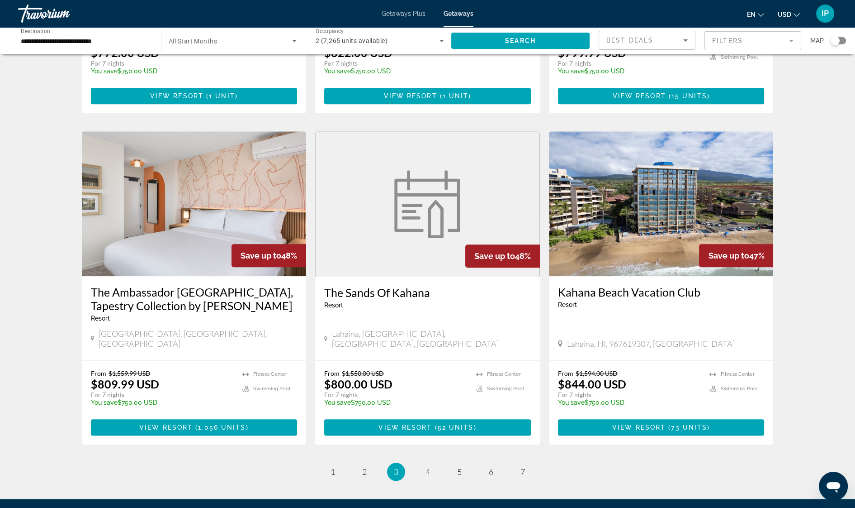
scroll to position [965, 0]
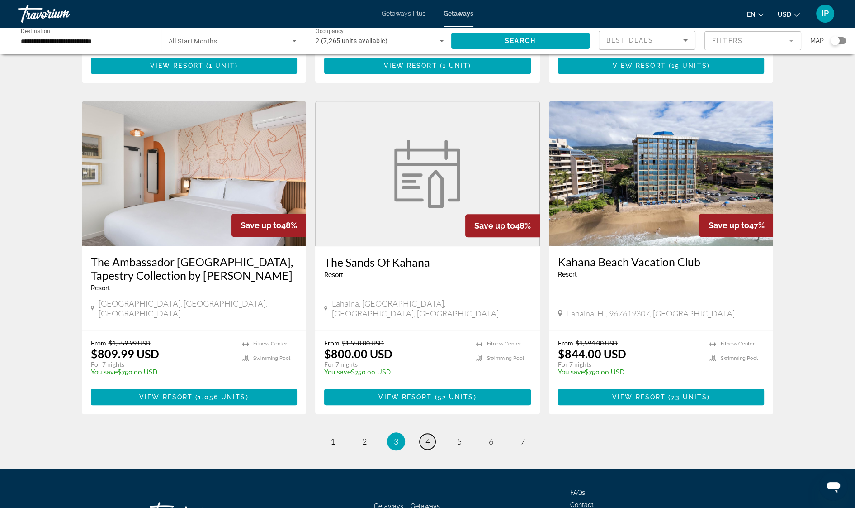
click at [428, 436] on span "4" at bounding box center [428, 441] width 5 height 10
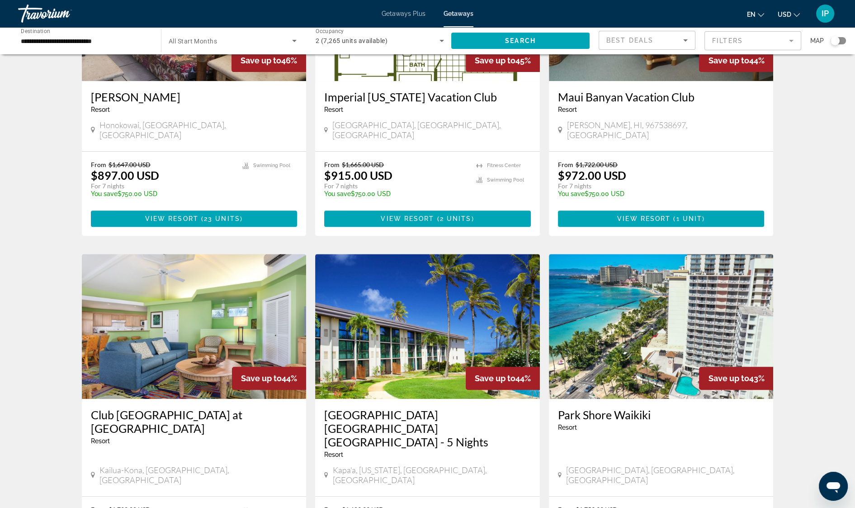
scroll to position [482, 0]
